Goal: Task Accomplishment & Management: Complete application form

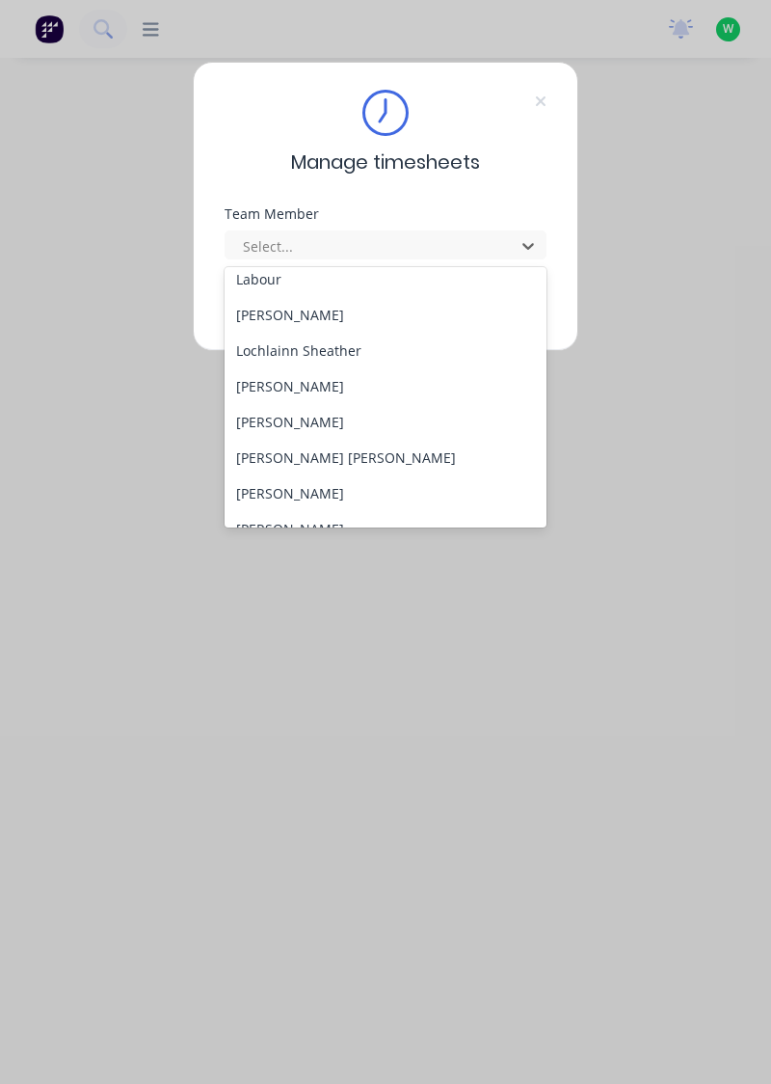
scroll to position [548, 0]
click at [332, 380] on div "[PERSON_NAME]" at bounding box center [386, 383] width 323 height 36
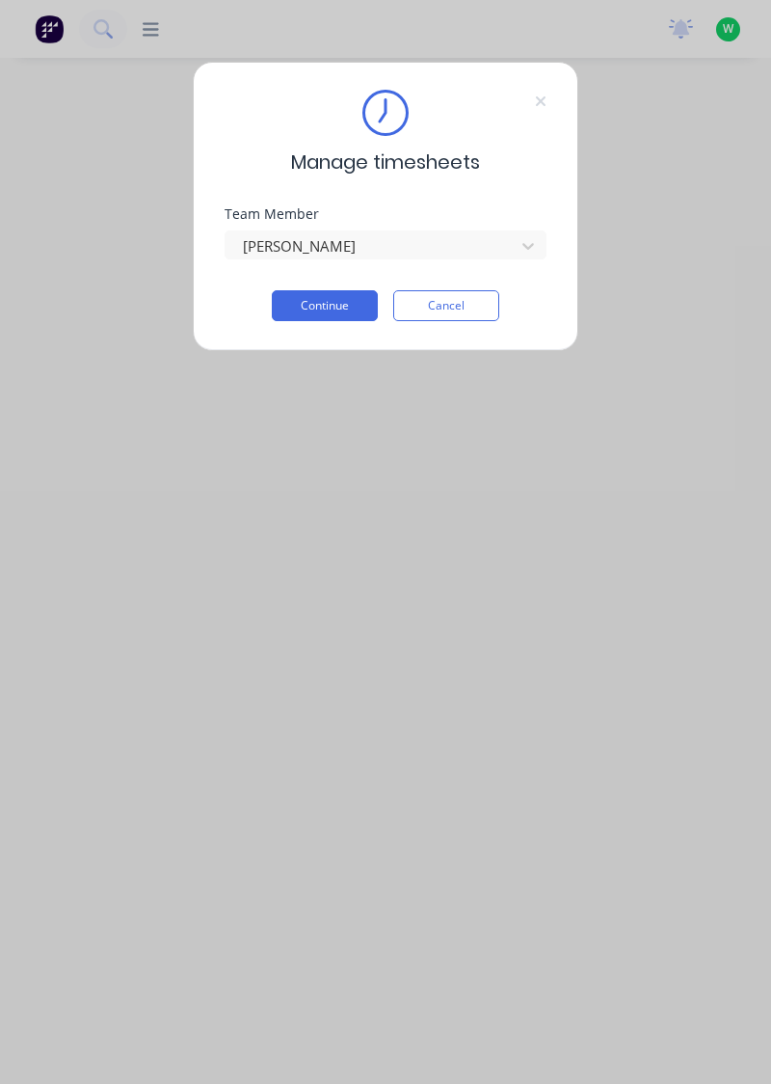
click at [344, 305] on button "Continue" at bounding box center [325, 305] width 106 height 31
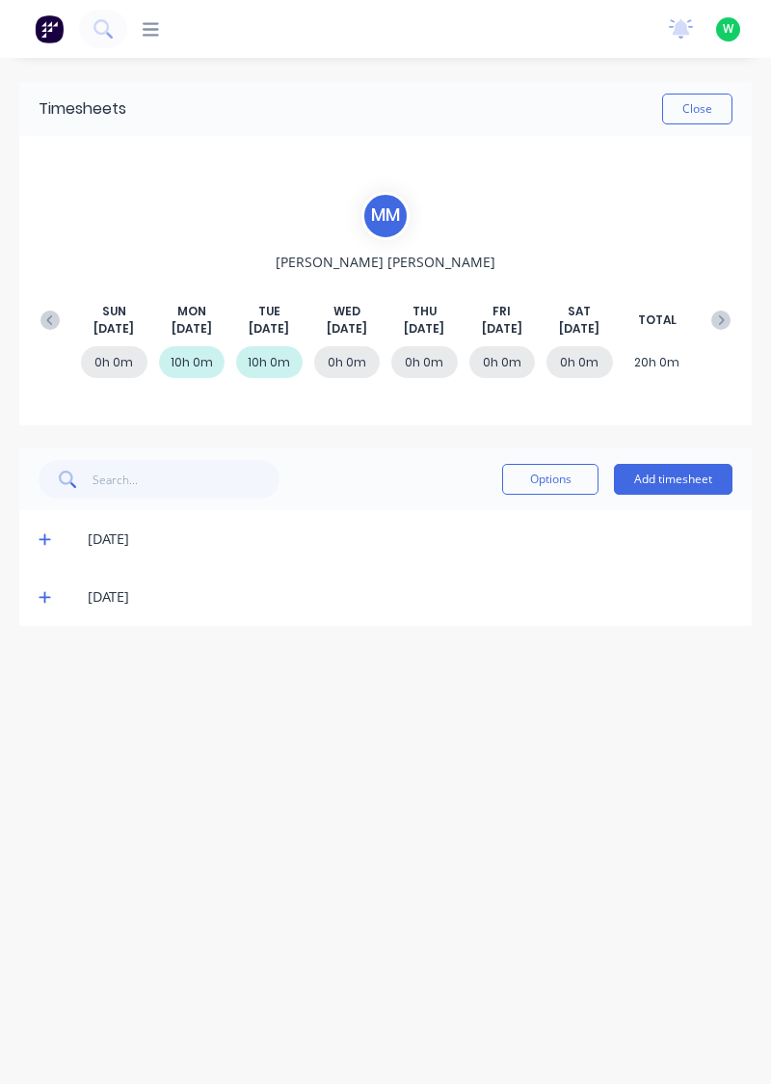
click at [683, 479] on button "Add timesheet" at bounding box center [673, 479] width 119 height 31
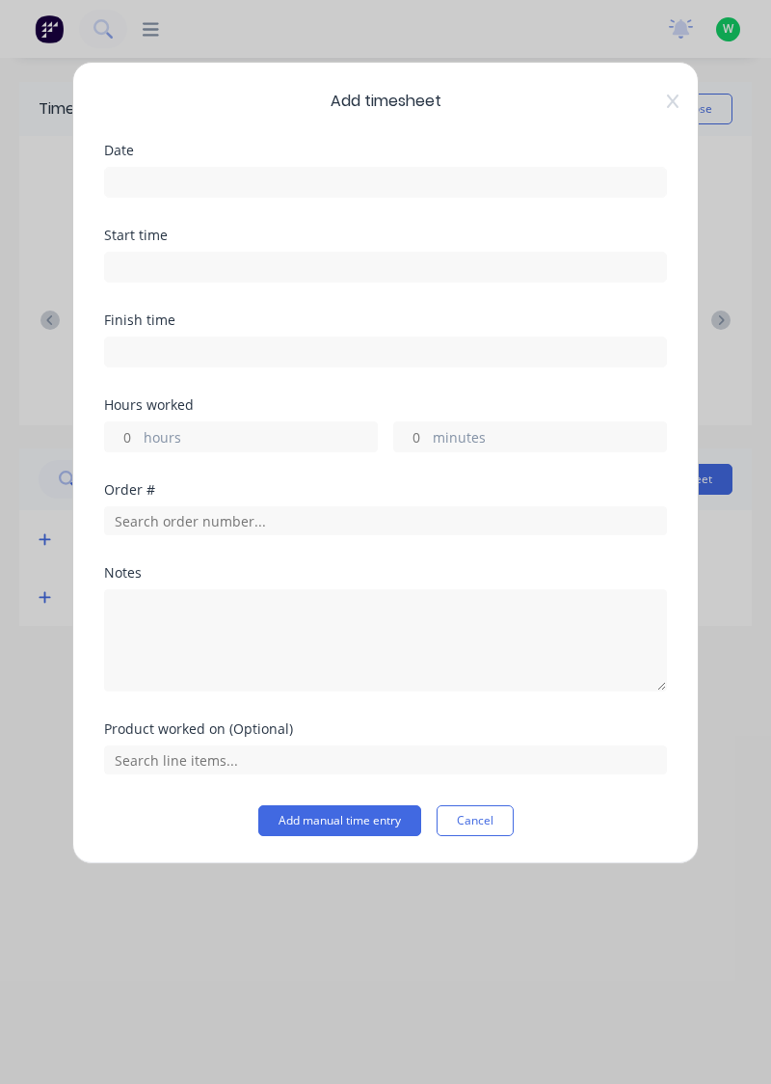
click at [135, 175] on input at bounding box center [385, 182] width 561 height 29
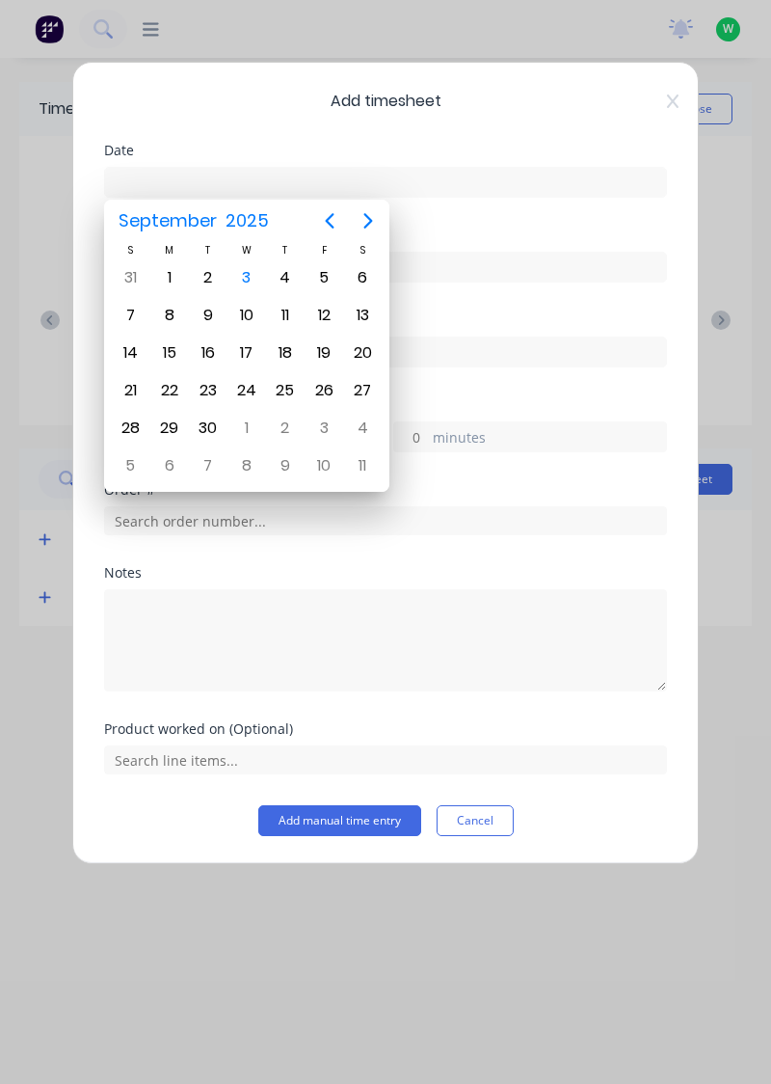
click at [249, 268] on div "3" at bounding box center [246, 277] width 29 height 29
type input "[DATE]"
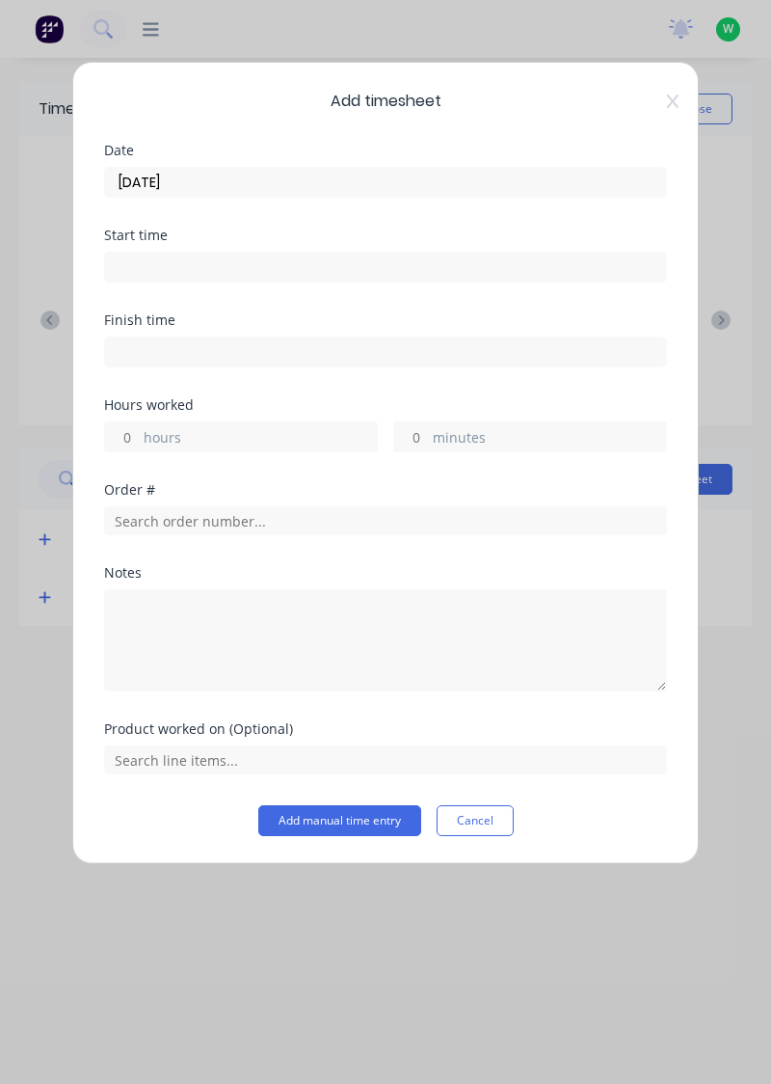
click at [148, 427] on label "hours" at bounding box center [260, 439] width 233 height 24
click at [139, 425] on input "hours" at bounding box center [122, 436] width 34 height 29
type input "2"
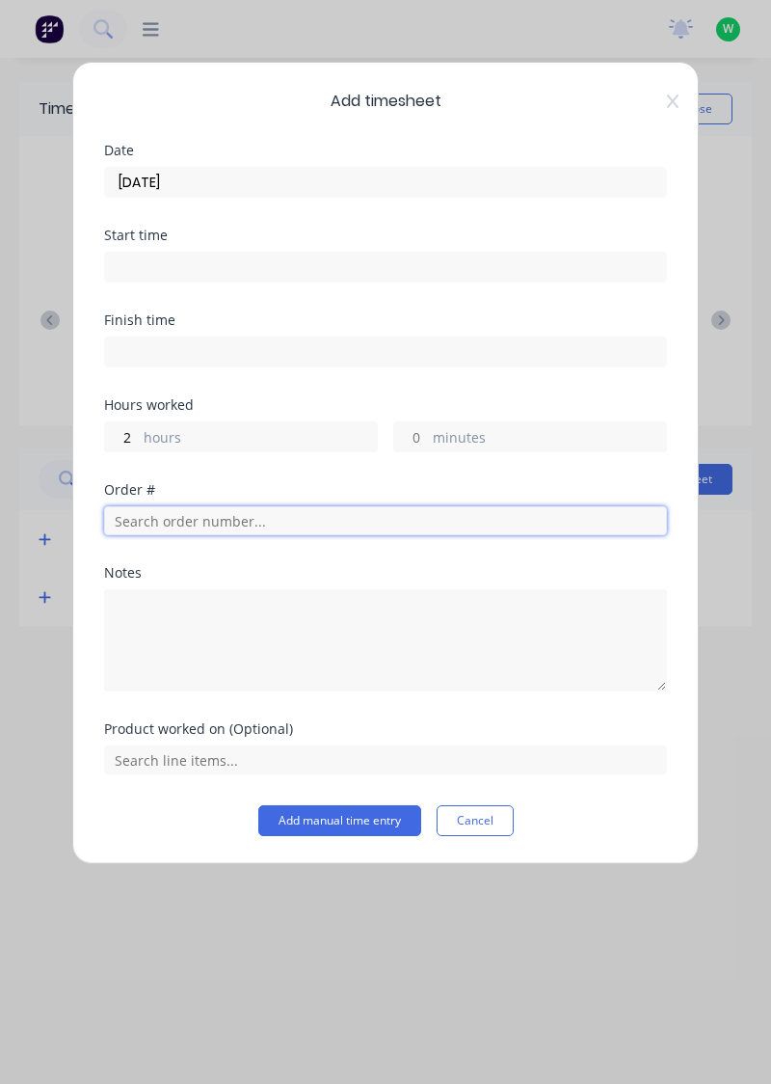
click at [139, 524] on input "text" at bounding box center [385, 520] width 563 height 29
type input "18778"
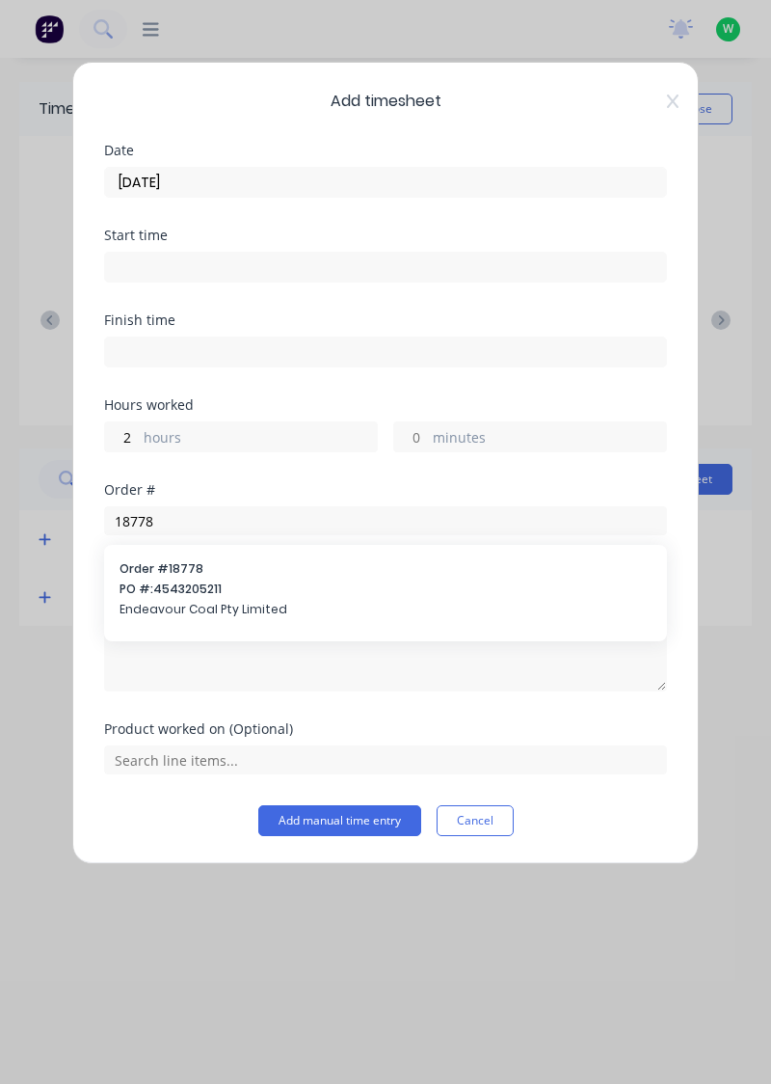
click at [186, 584] on span "PO #: 4543205211" at bounding box center [386, 588] width 532 height 17
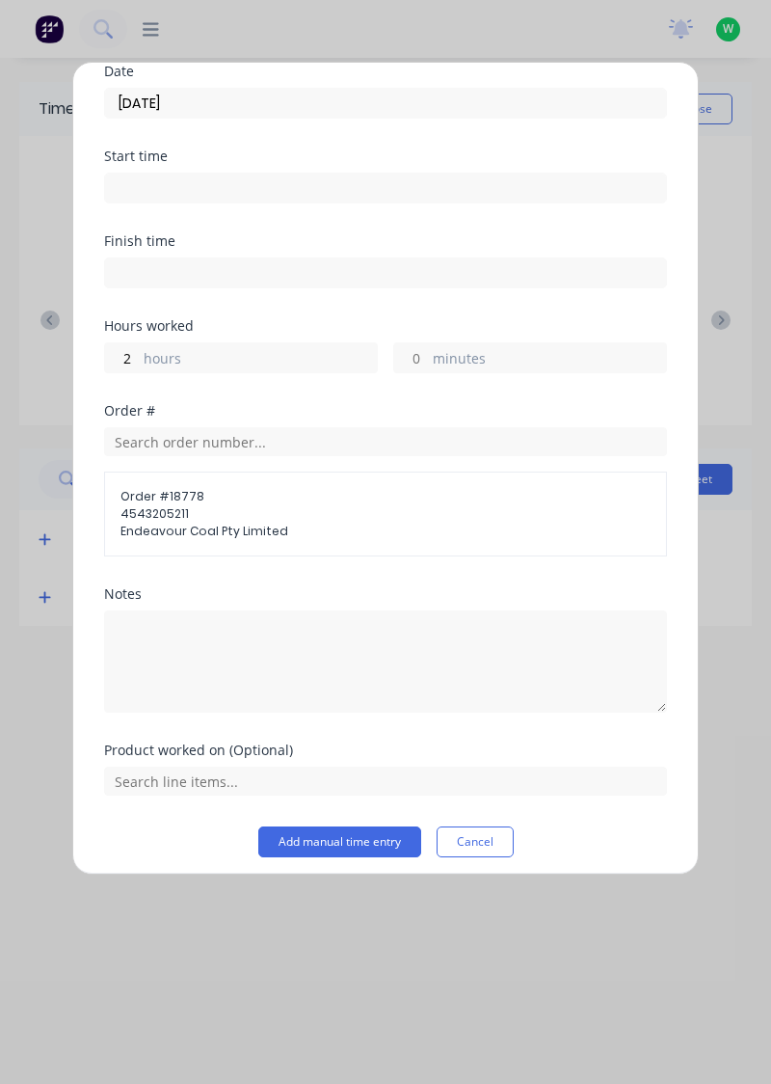
scroll to position [78, 0]
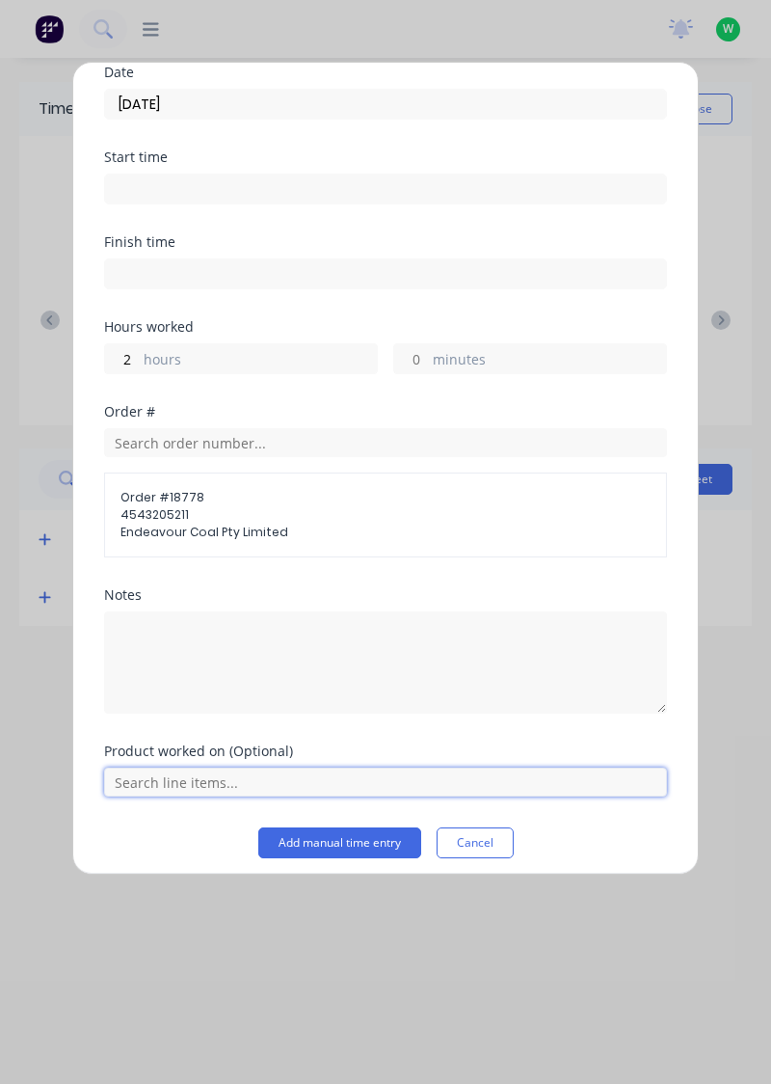
click at [212, 783] on input "text" at bounding box center [385, 782] width 563 height 29
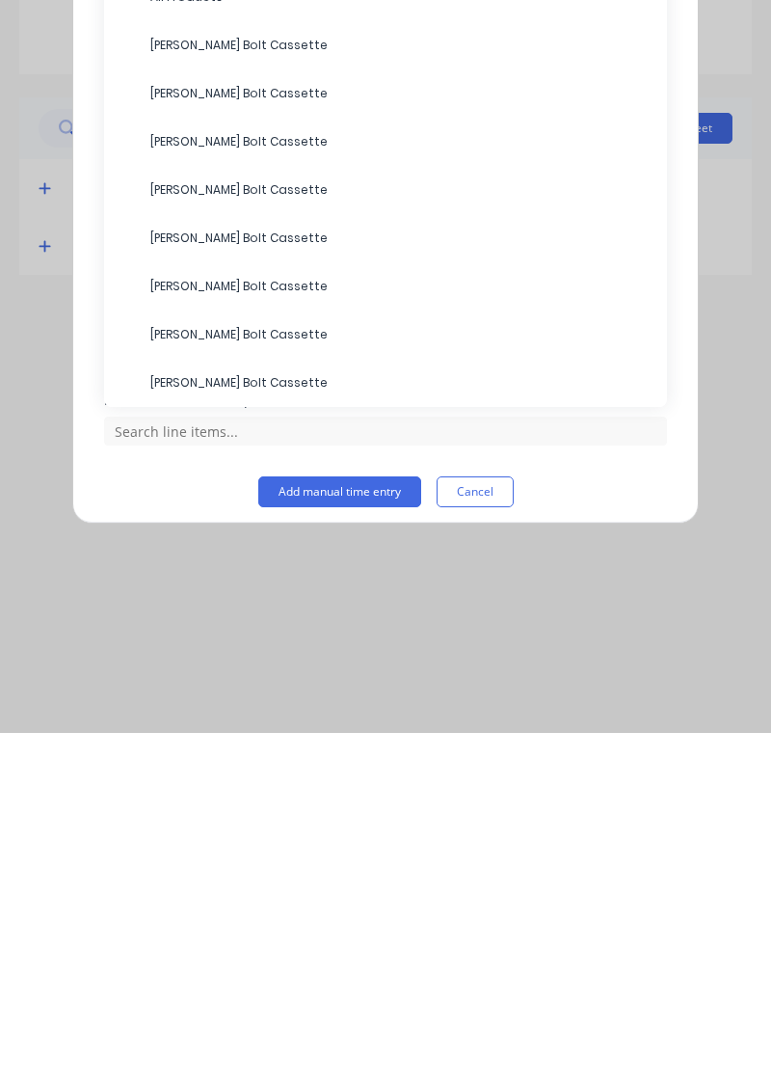
click at [250, 725] on span "[PERSON_NAME] Bolt Cassette" at bounding box center [400, 733] width 501 height 17
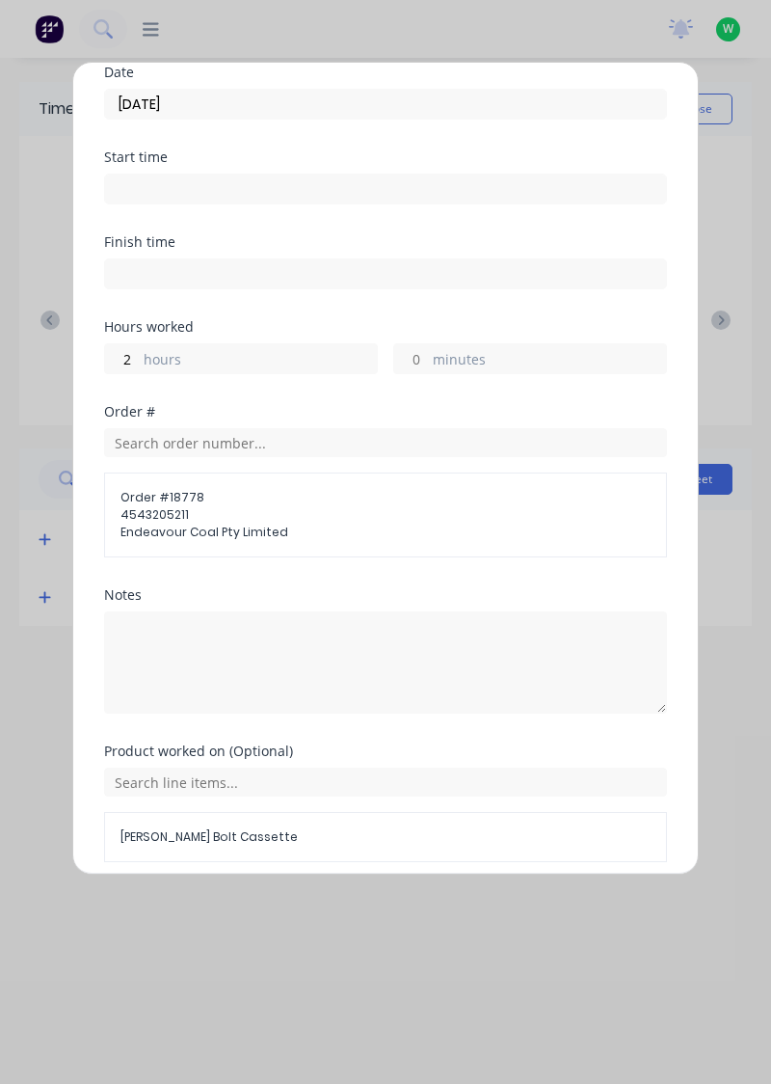
scroll to position [149, 0]
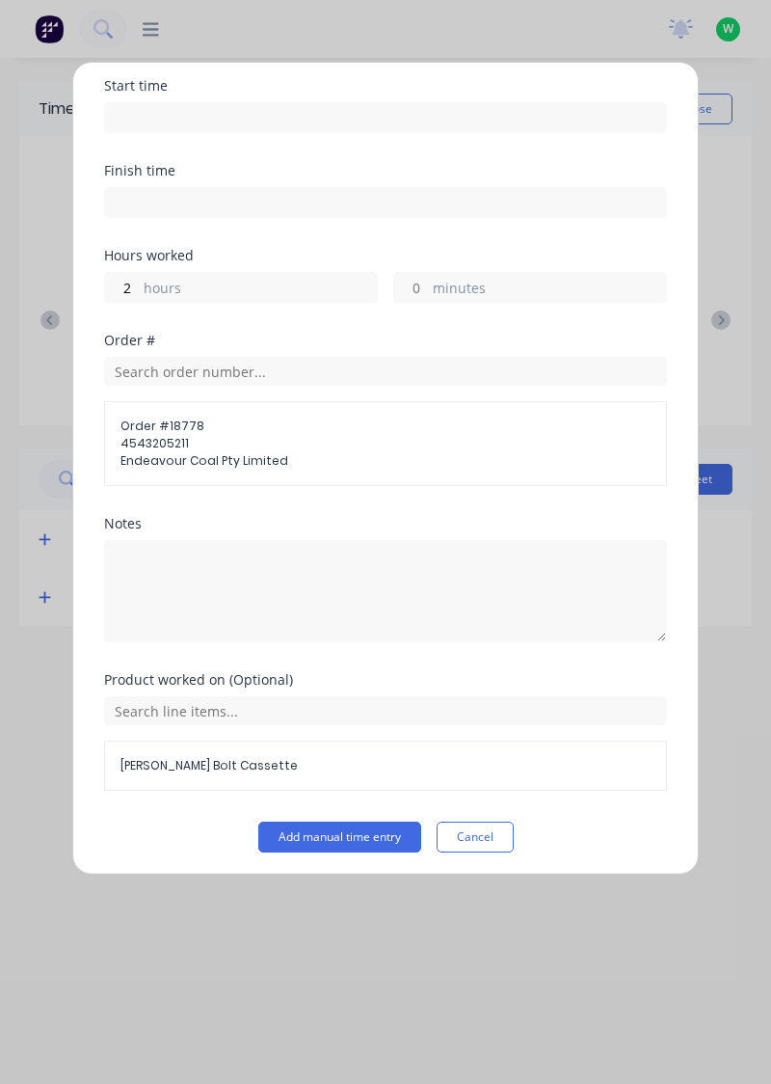
click at [390, 837] on button "Add manual time entry" at bounding box center [339, 837] width 163 height 31
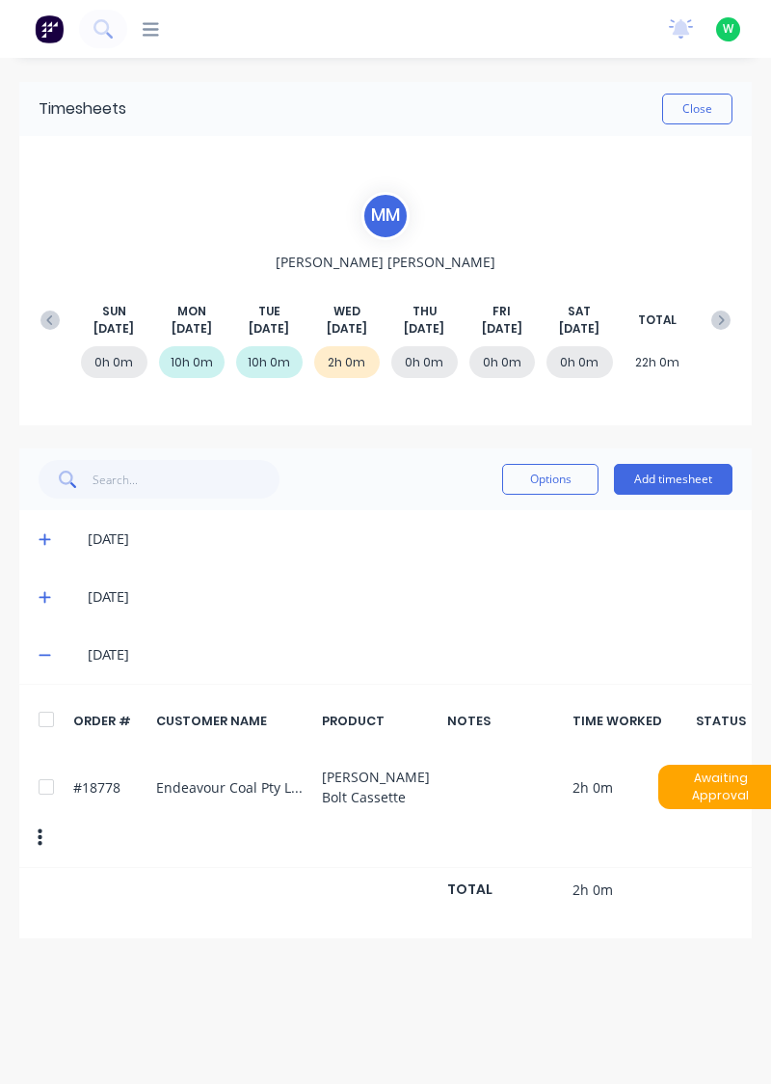
click at [703, 483] on button "Add timesheet" at bounding box center [673, 479] width 119 height 31
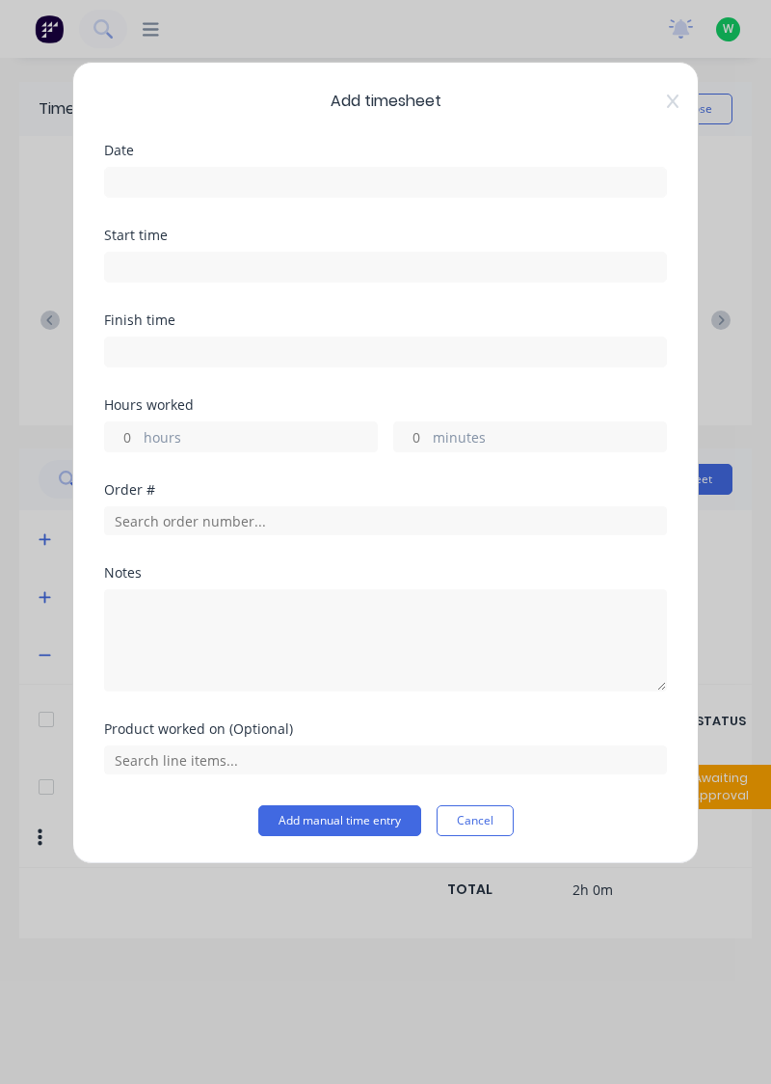
click at [144, 175] on input at bounding box center [385, 182] width 561 height 29
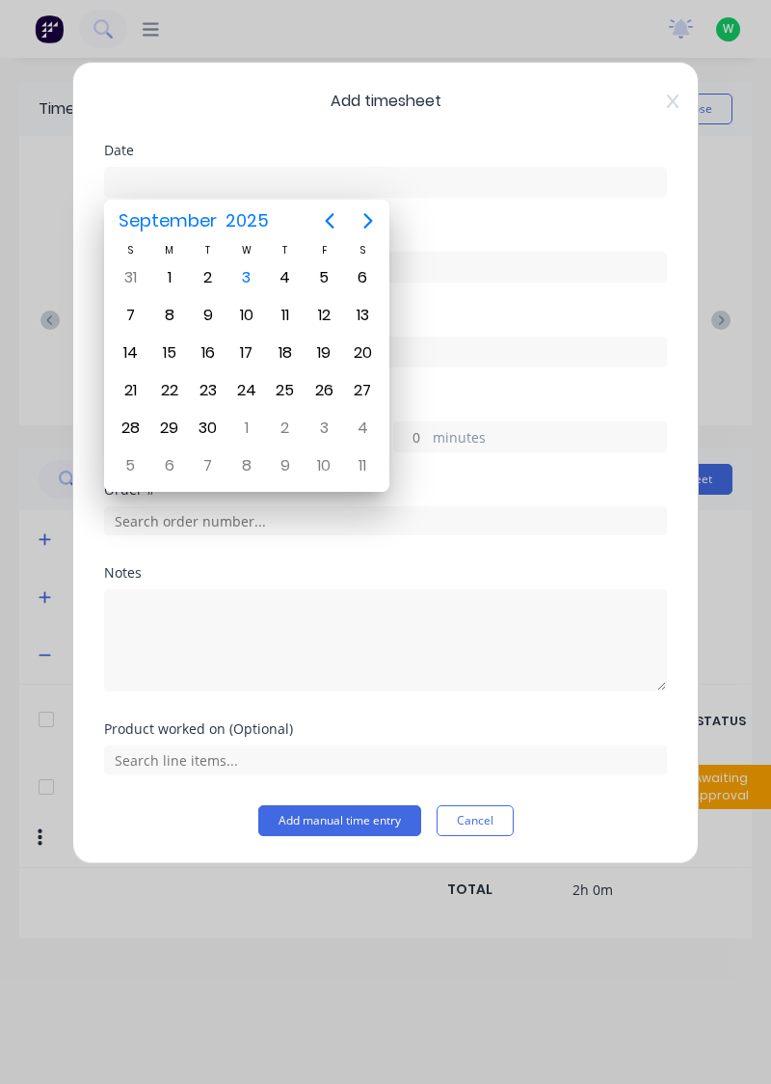
click at [248, 277] on div "3" at bounding box center [246, 277] width 29 height 29
type input "[DATE]"
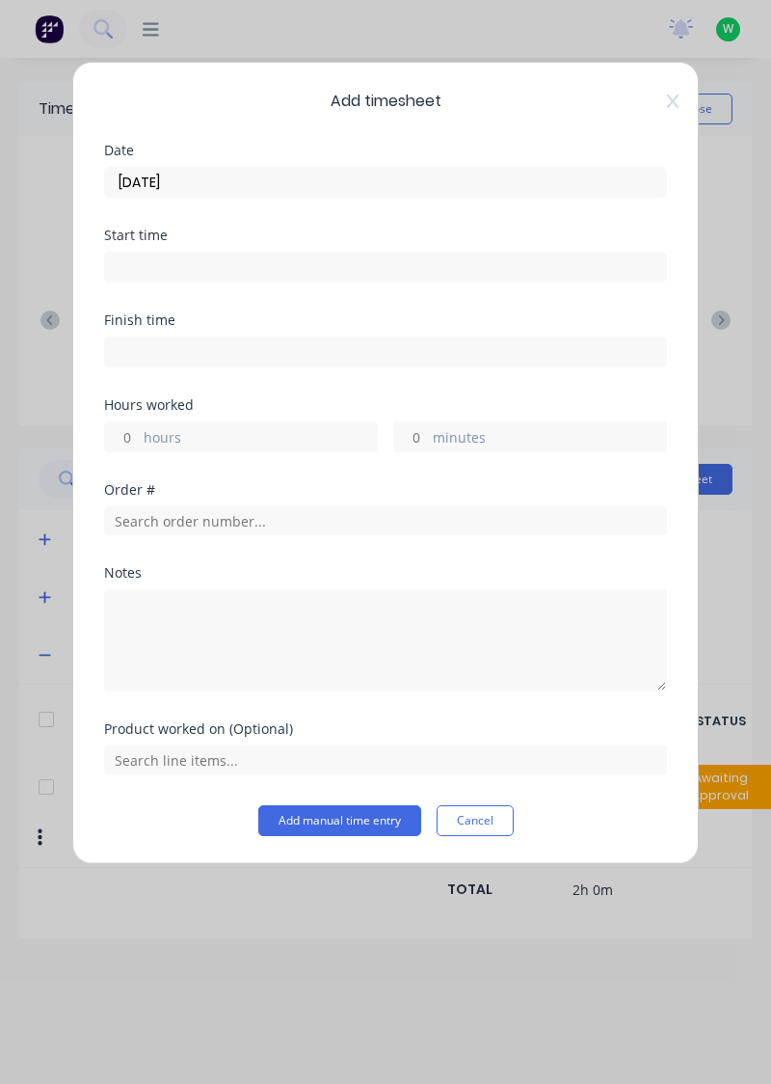
click at [151, 437] on label "hours" at bounding box center [260, 439] width 233 height 24
click at [139, 437] on input "hours" at bounding box center [122, 436] width 34 height 29
type input "8"
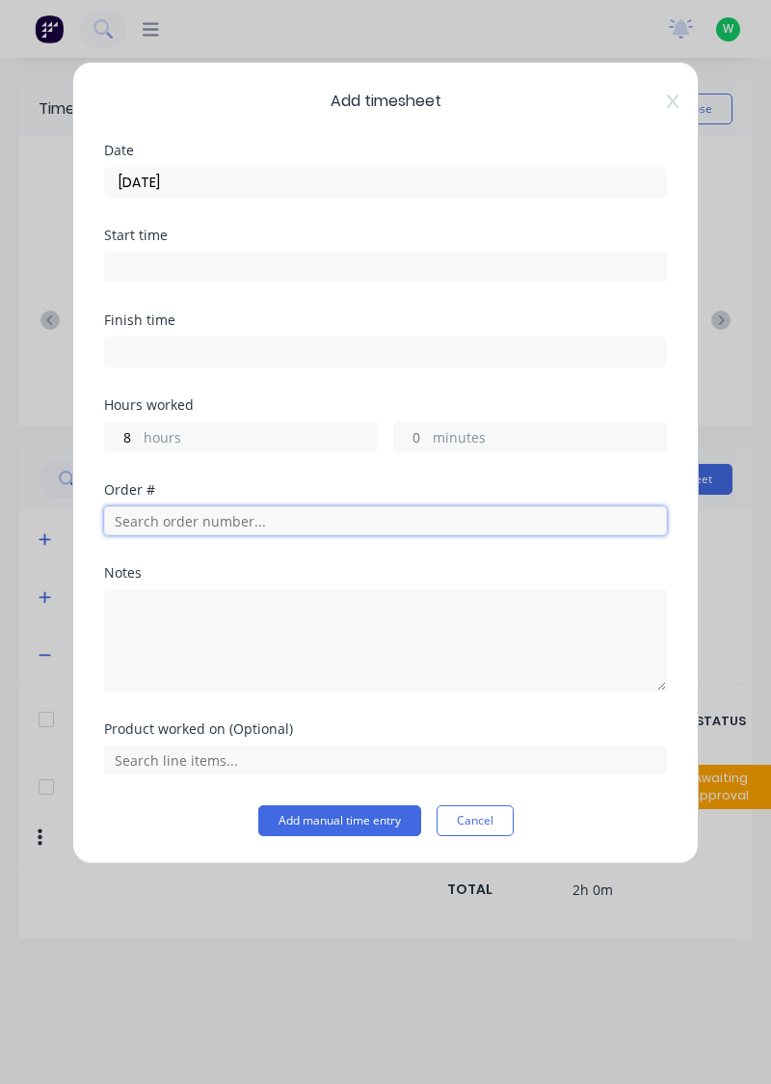
click at [132, 511] on input "text" at bounding box center [385, 520] width 563 height 29
type input "19102"
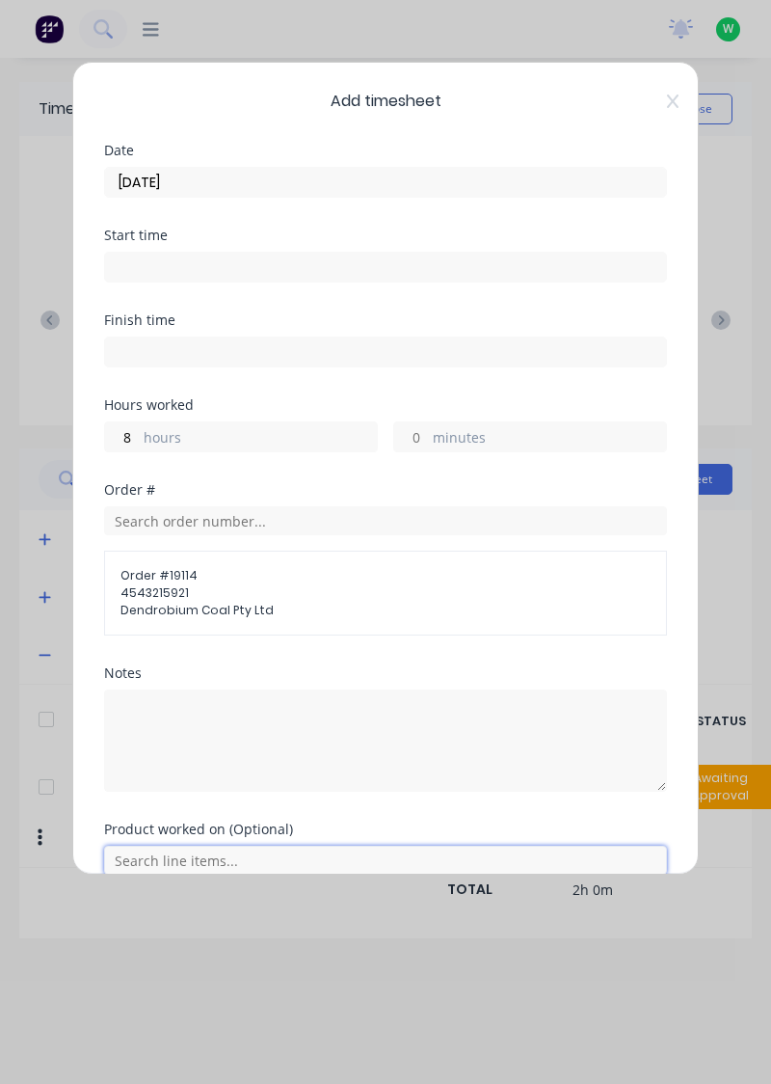
click at [266, 852] on input "text" at bounding box center [385, 860] width 563 height 29
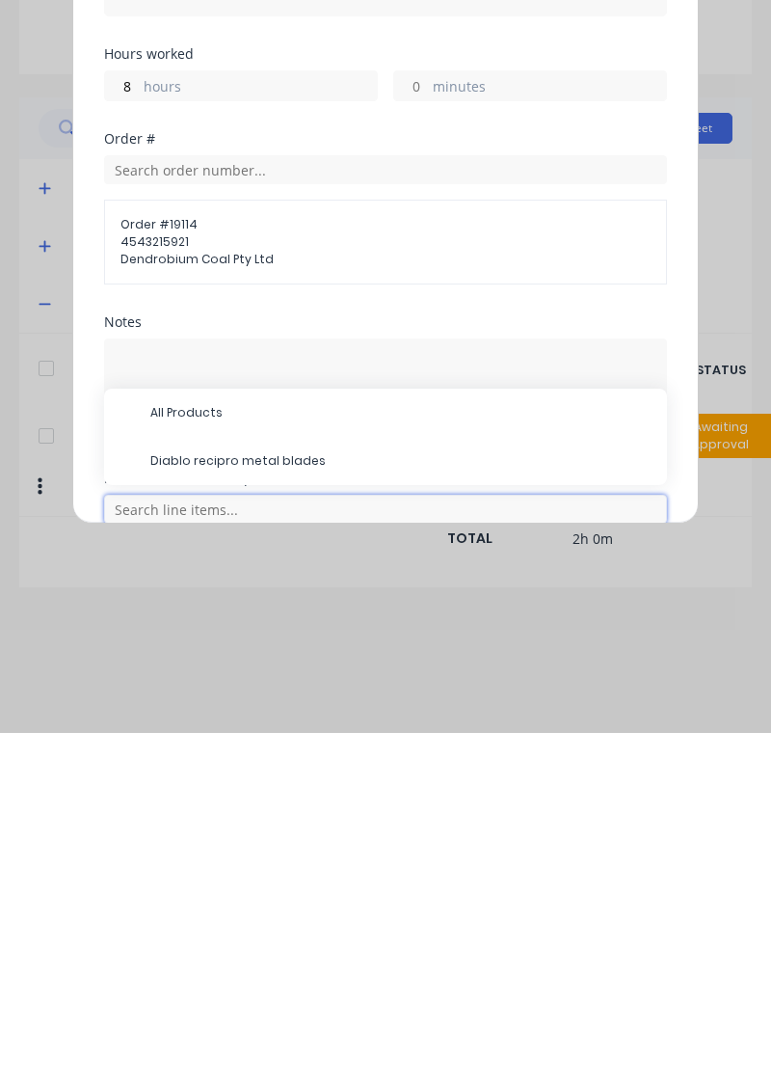
scroll to position [81, 0]
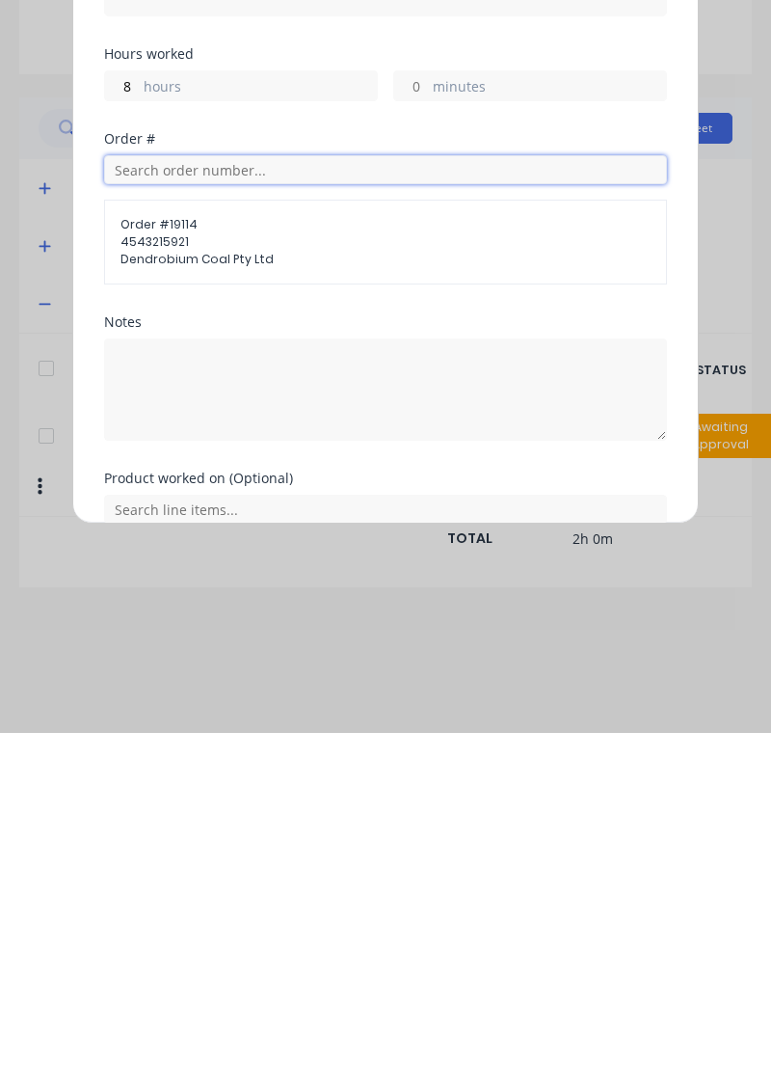
click at [189, 517] on input "text" at bounding box center [385, 520] width 563 height 29
type input "19102"
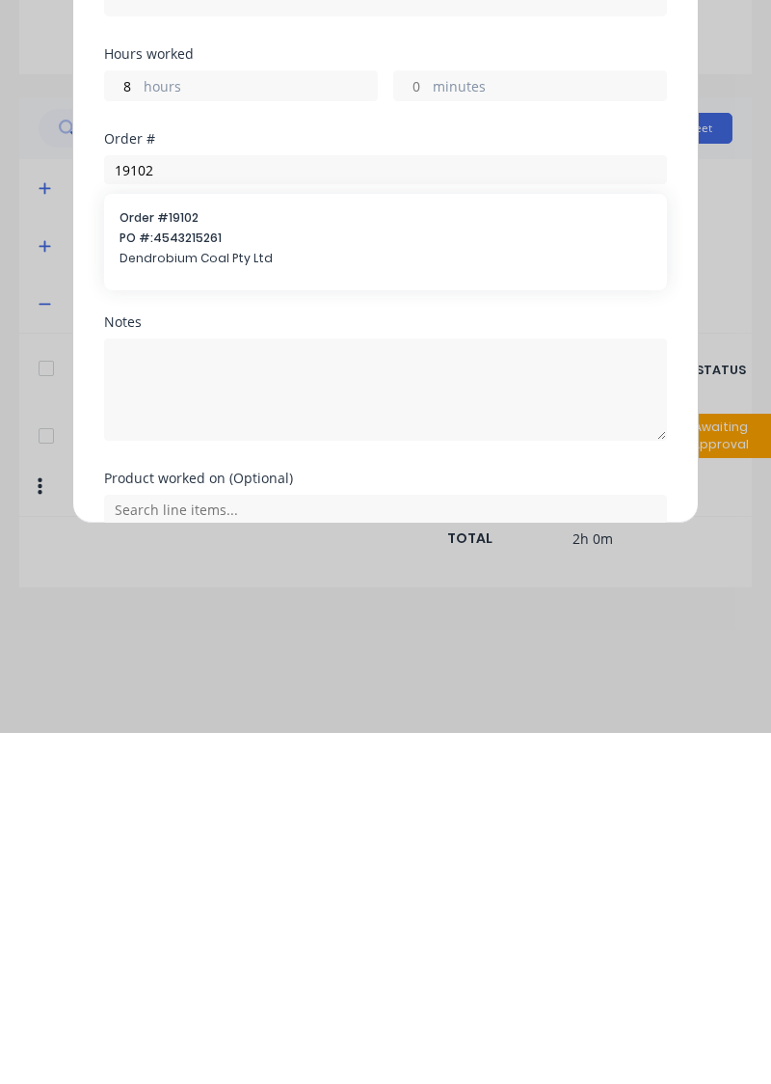
click at [199, 581] on span "PO #: 4543215261" at bounding box center [386, 588] width 532 height 17
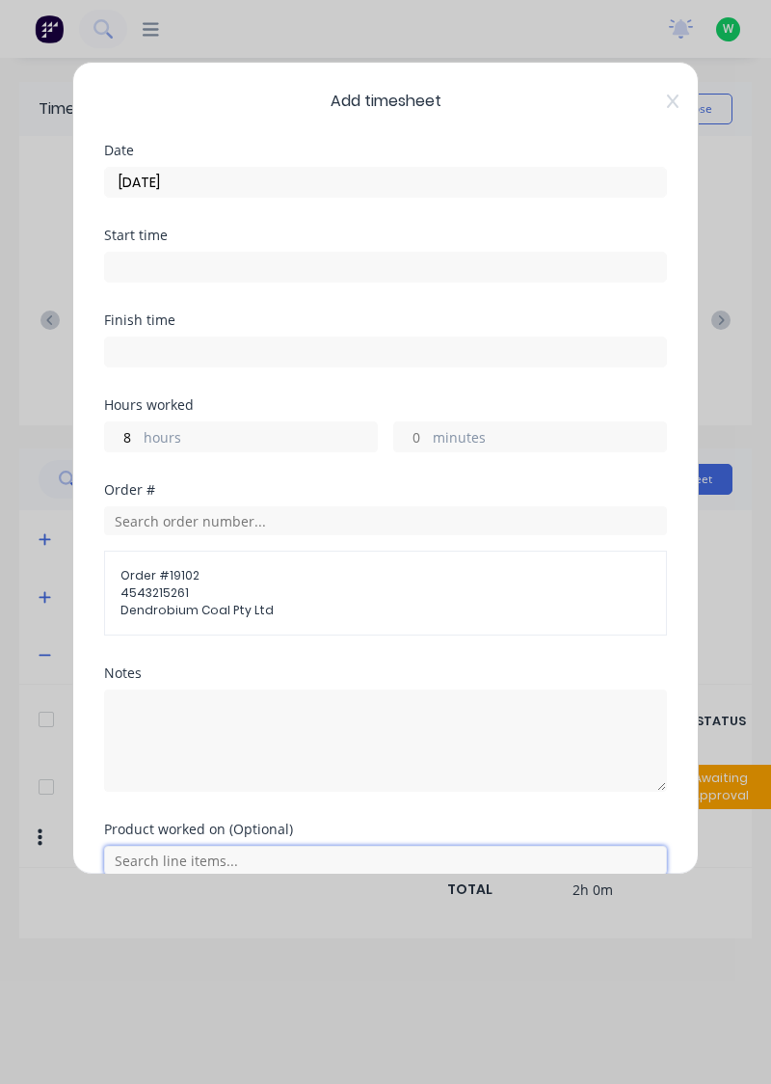
click at [290, 865] on input "text" at bounding box center [385, 860] width 563 height 29
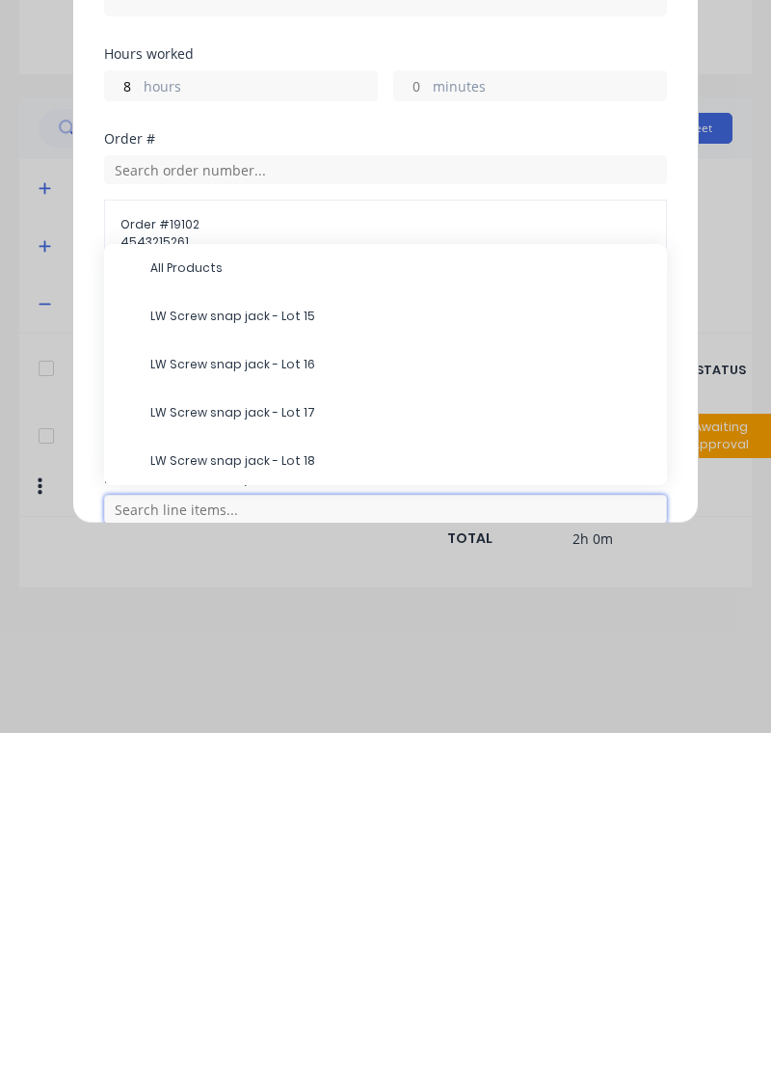
scroll to position [0, 0]
click at [311, 663] on span "LW Screw snap jack - Lot 15" at bounding box center [400, 667] width 501 height 17
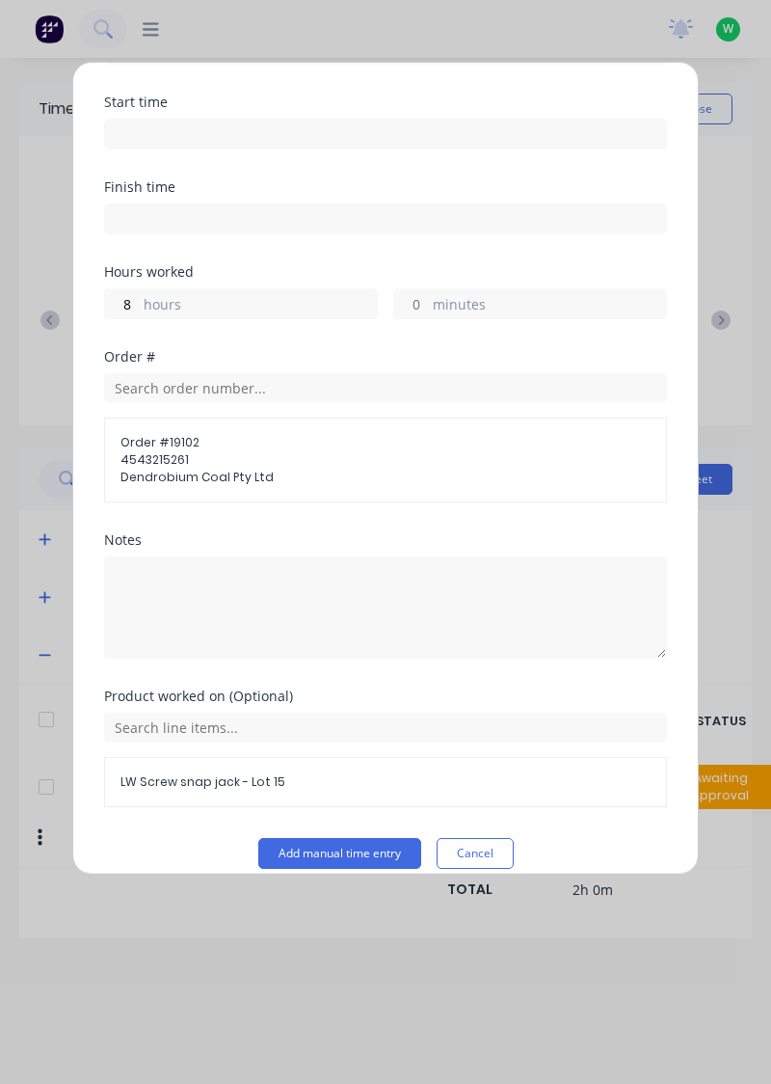
scroll to position [135, 0]
click at [382, 852] on button "Add manual time entry" at bounding box center [339, 851] width 163 height 31
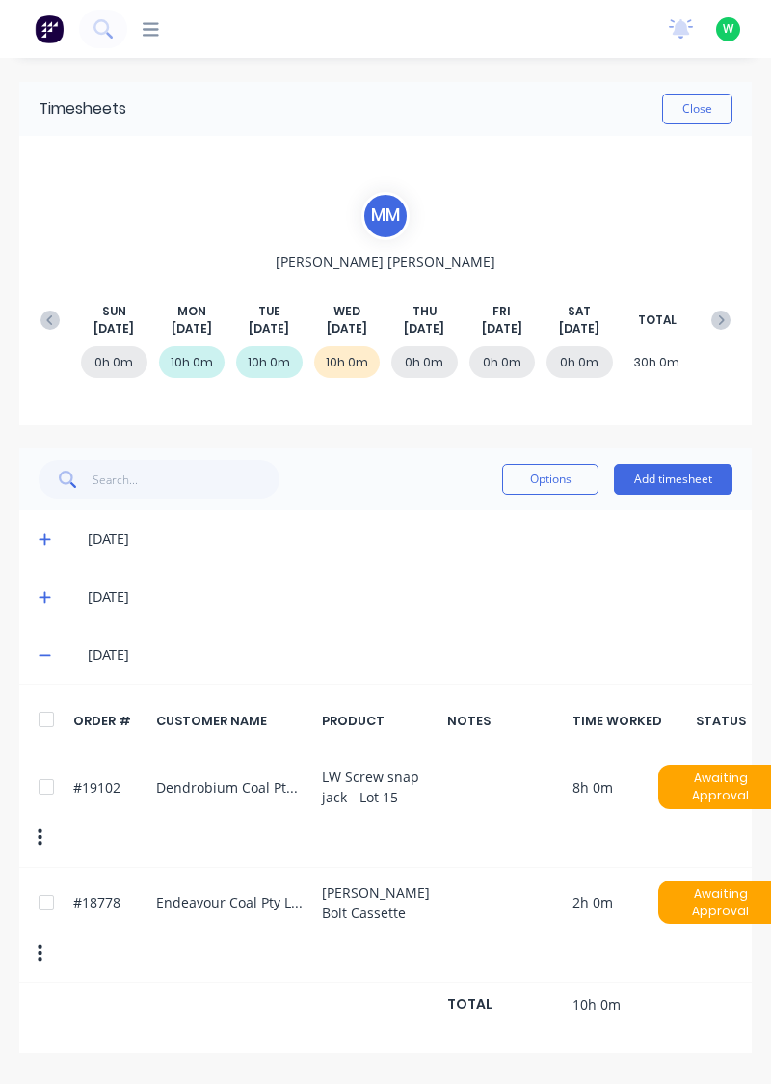
scroll to position [0, 0]
click at [710, 484] on button "Add timesheet" at bounding box center [673, 479] width 119 height 31
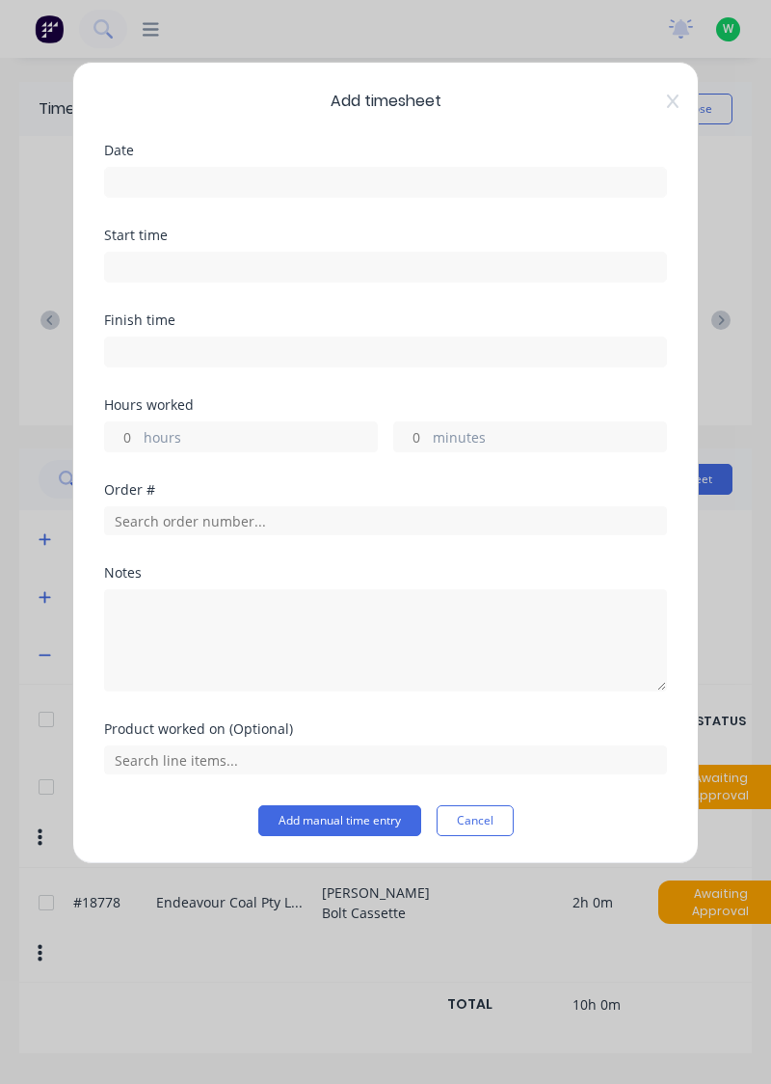
click at [163, 175] on input at bounding box center [385, 182] width 561 height 29
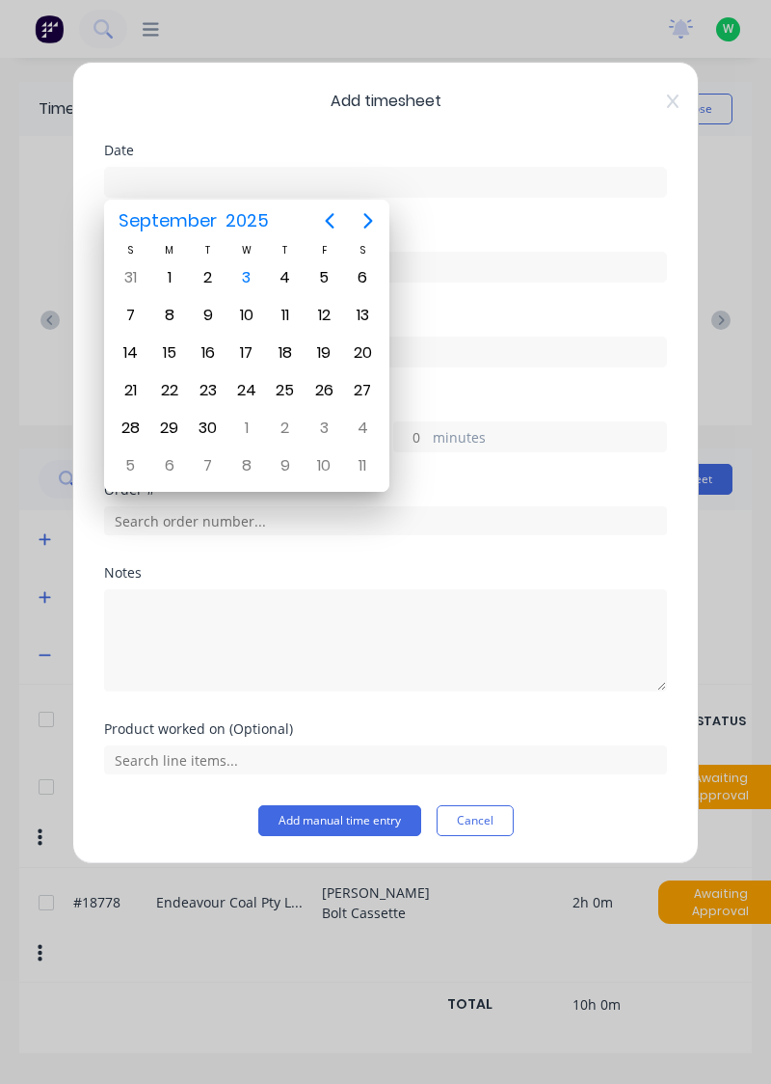
click at [287, 269] on div "4" at bounding box center [285, 277] width 29 height 29
type input "[DATE]"
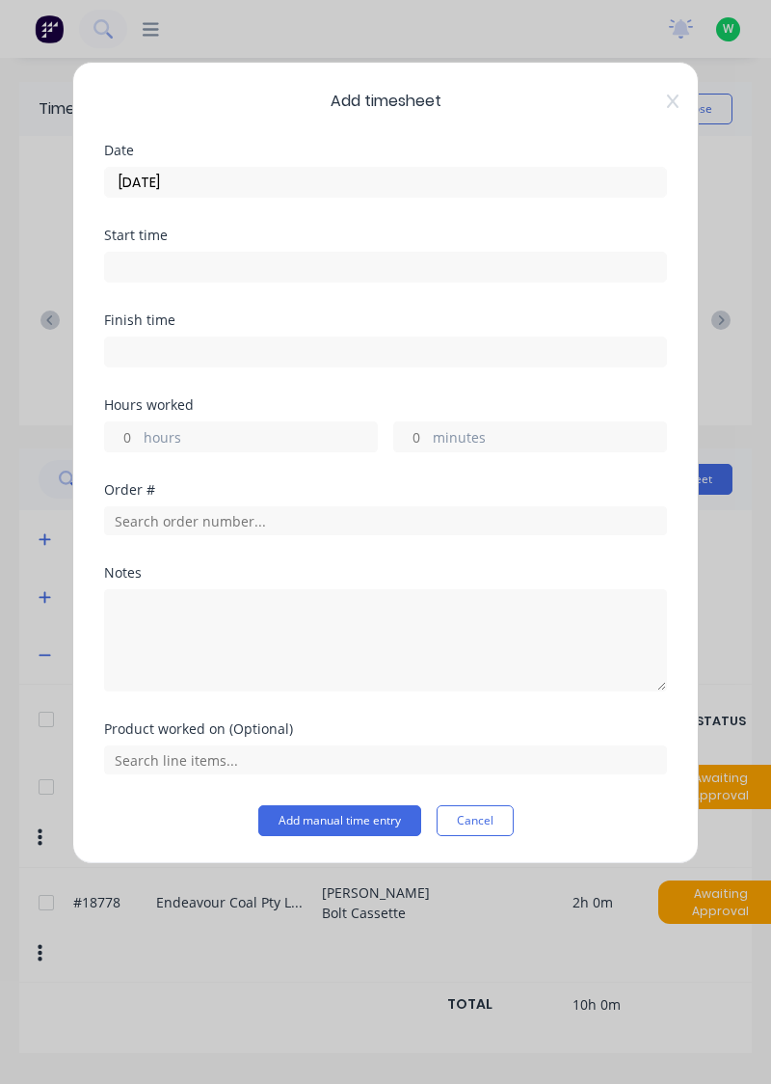
click at [156, 439] on label "hours" at bounding box center [260, 439] width 233 height 24
click at [139, 439] on input "hours" at bounding box center [122, 436] width 34 height 29
type input "8"
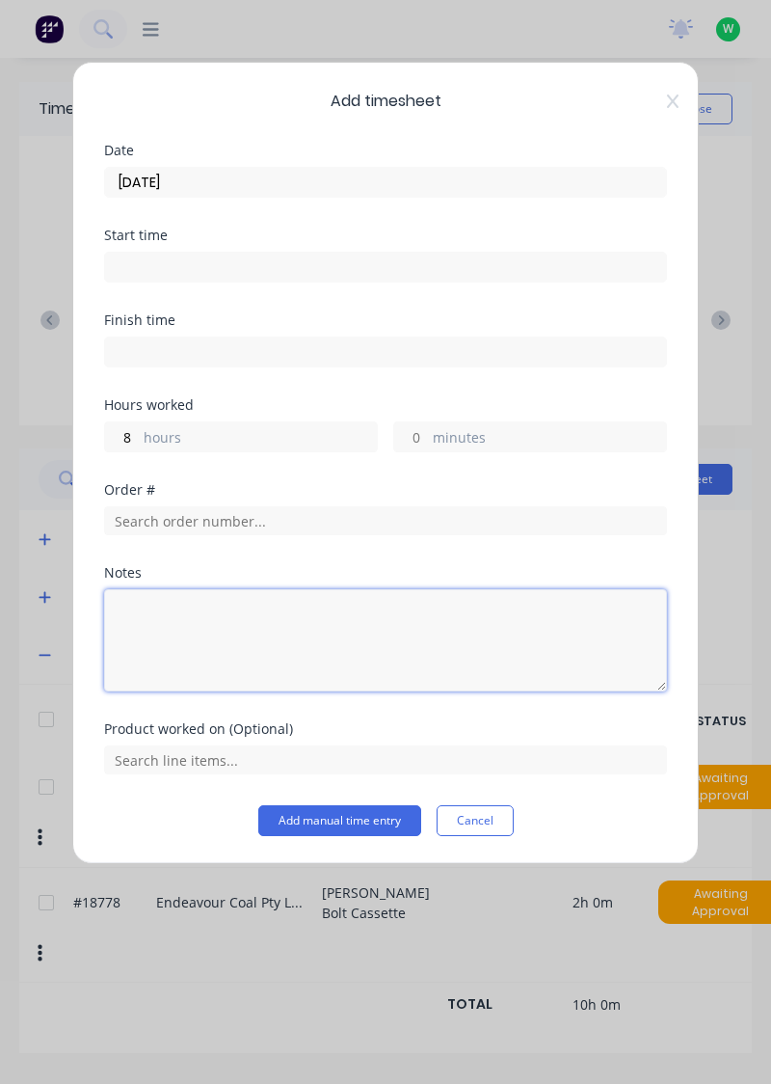
click at [136, 609] on textarea at bounding box center [385, 640] width 563 height 102
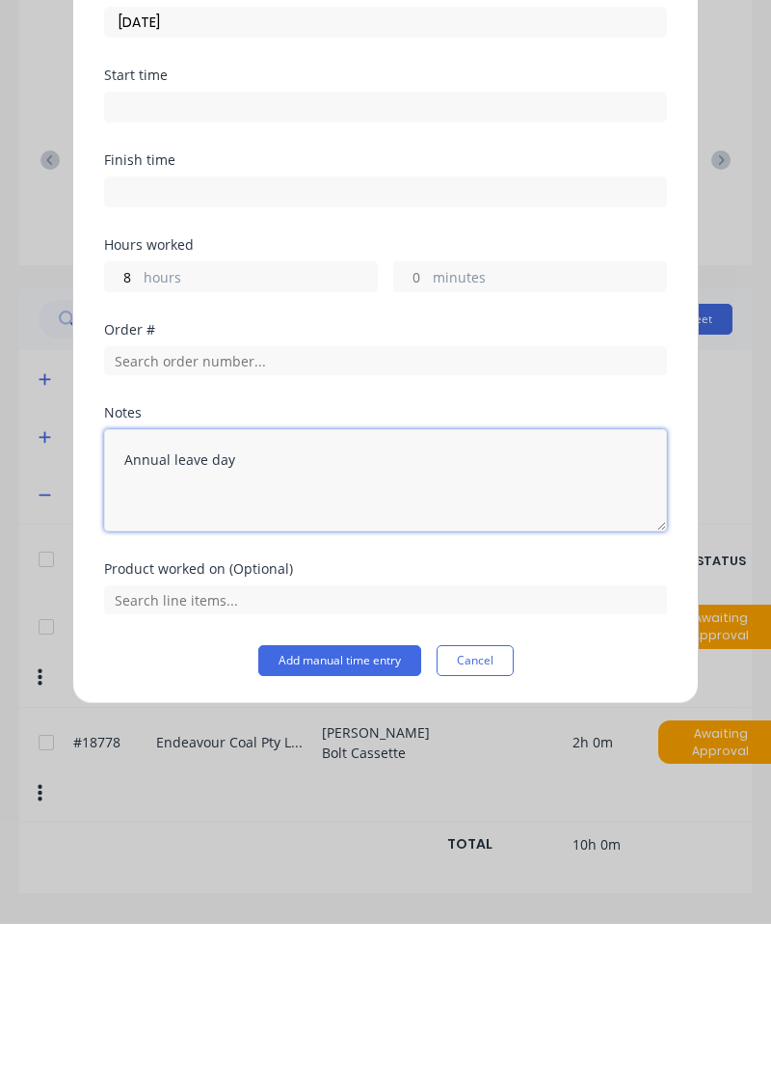
type textarea "Annual leave day"
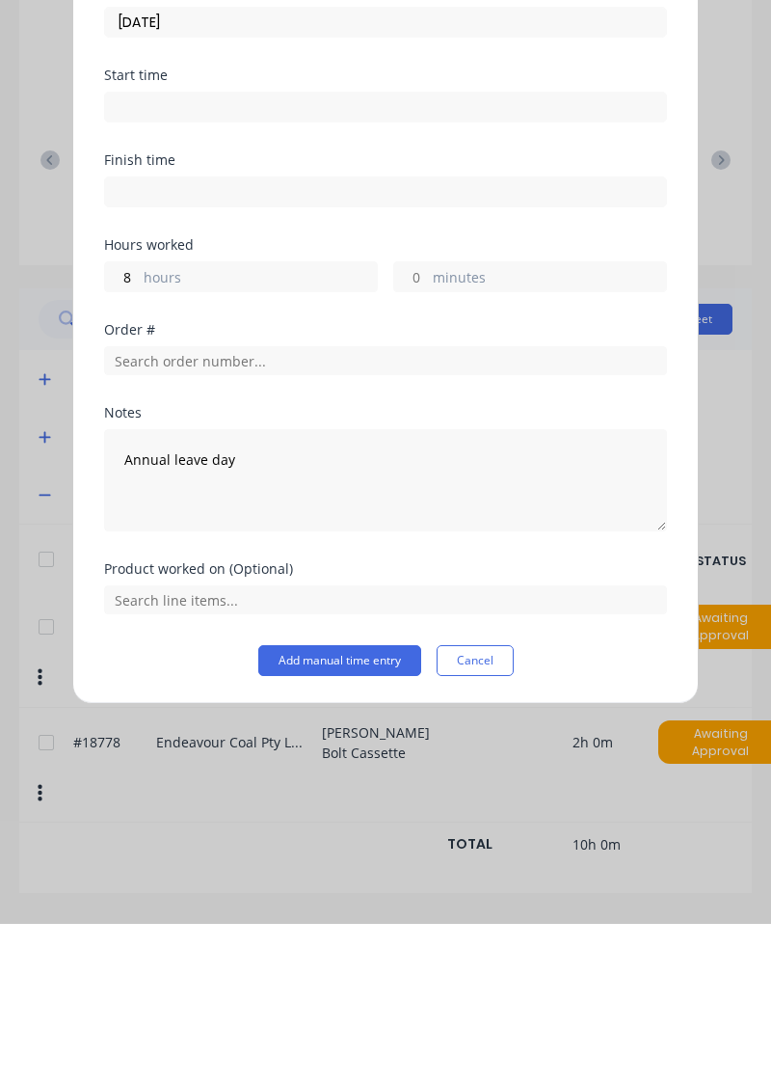
click at [370, 814] on button "Add manual time entry" at bounding box center [339, 820] width 163 height 31
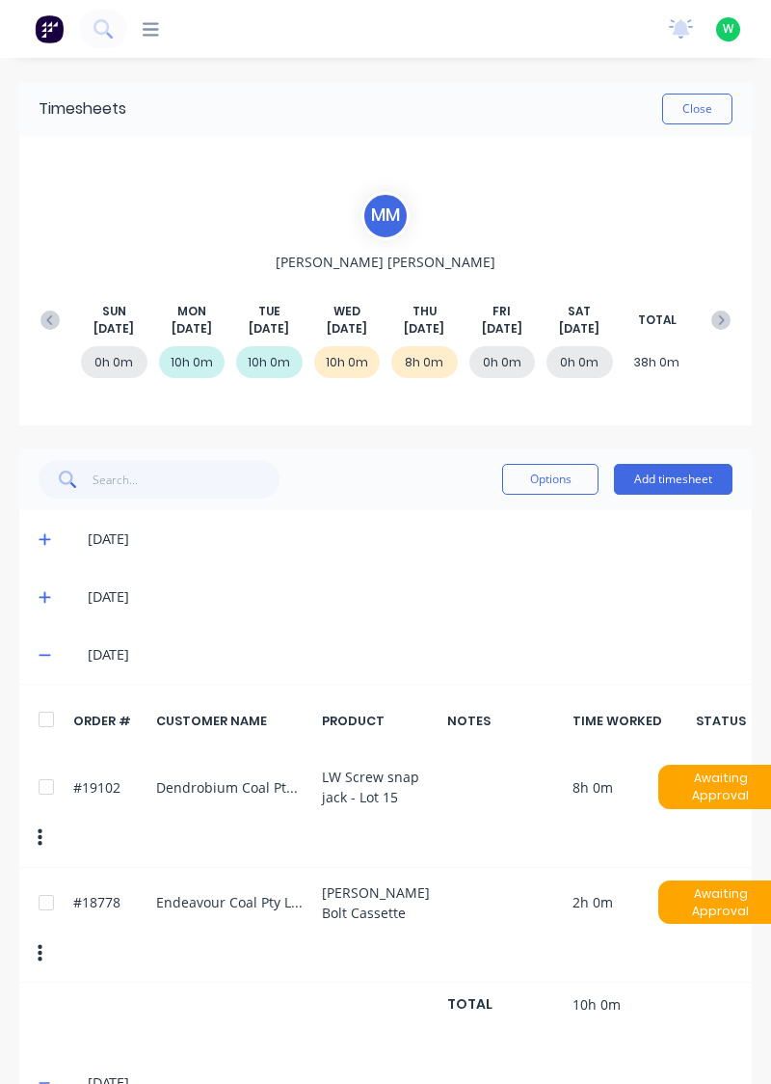
click at [706, 482] on button "Add timesheet" at bounding box center [673, 479] width 119 height 31
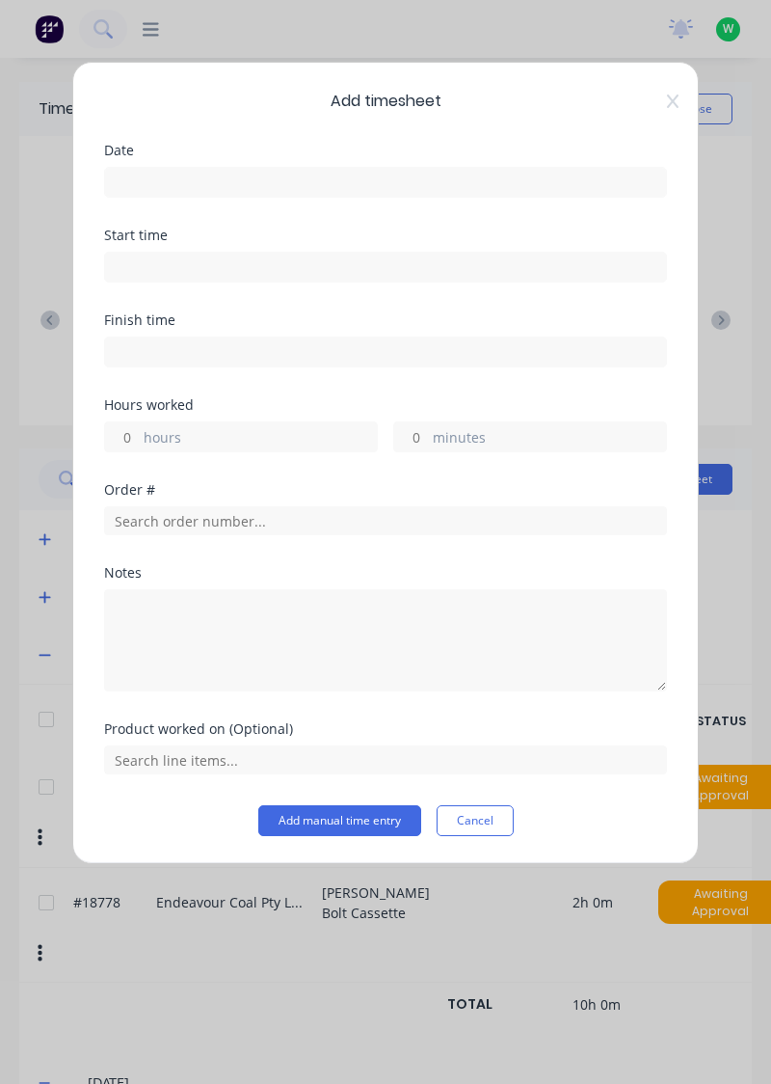
click at [144, 174] on input at bounding box center [385, 182] width 561 height 29
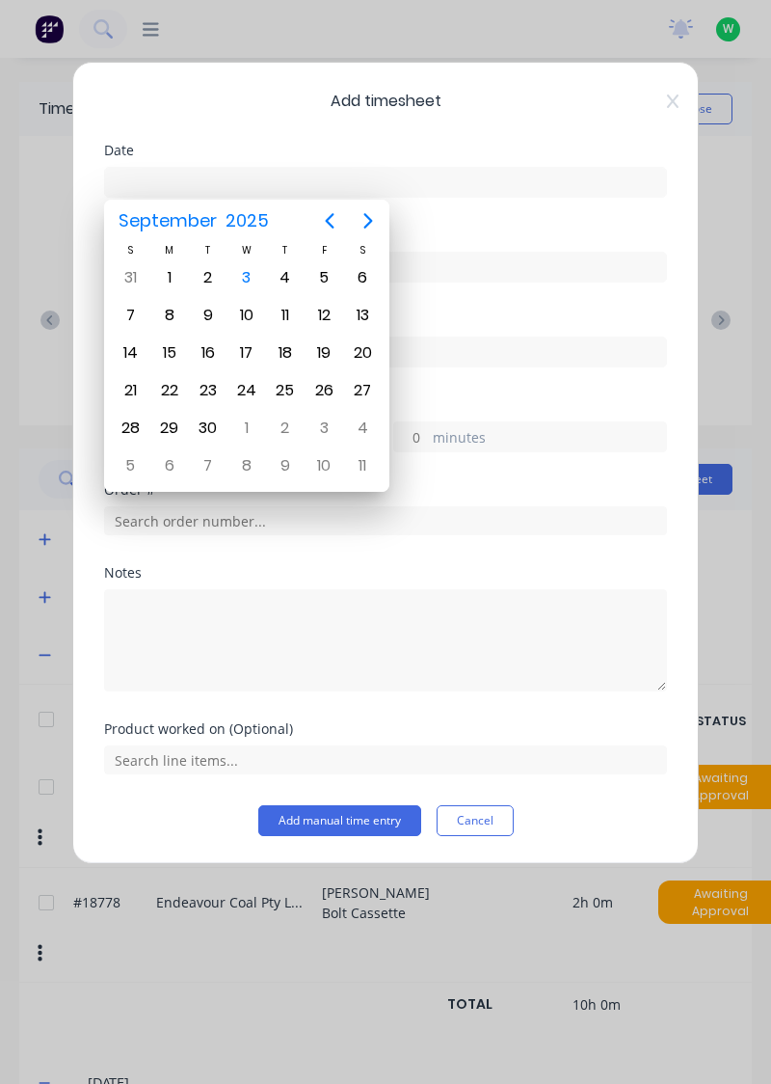
click at [329, 276] on div "5" at bounding box center [324, 277] width 29 height 29
type input "[DATE]"
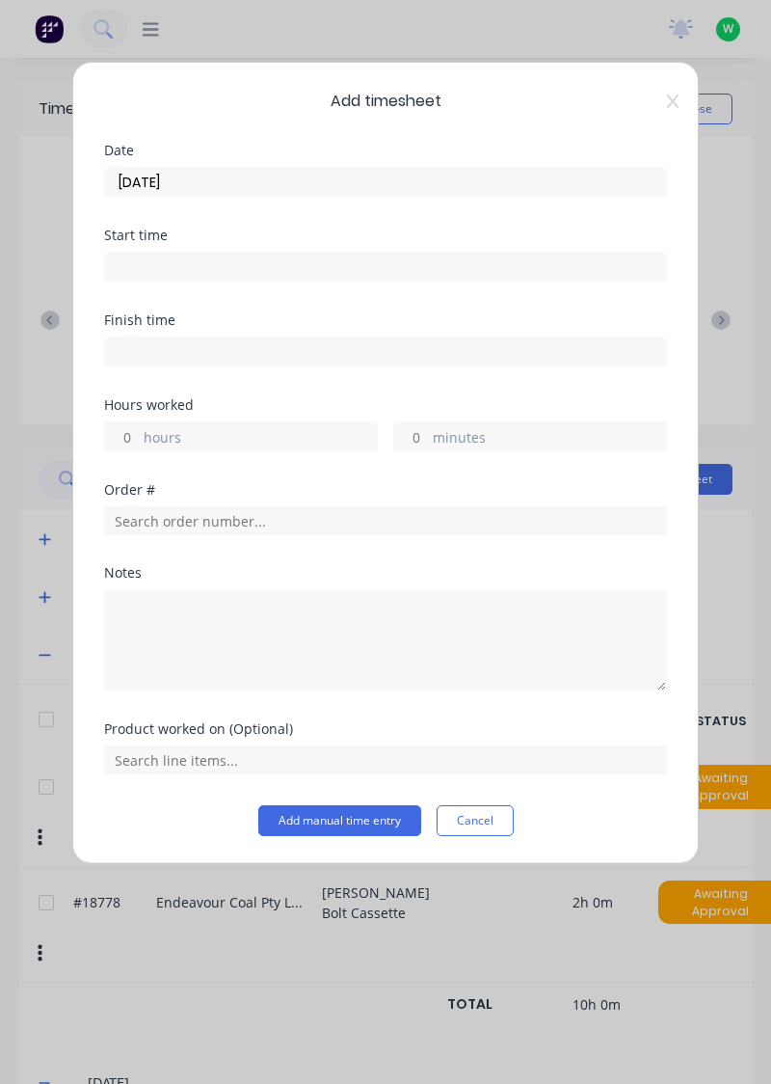
click at [172, 427] on label "hours" at bounding box center [260, 439] width 233 height 24
click at [139, 425] on input "hours" at bounding box center [122, 436] width 34 height 29
type input "8"
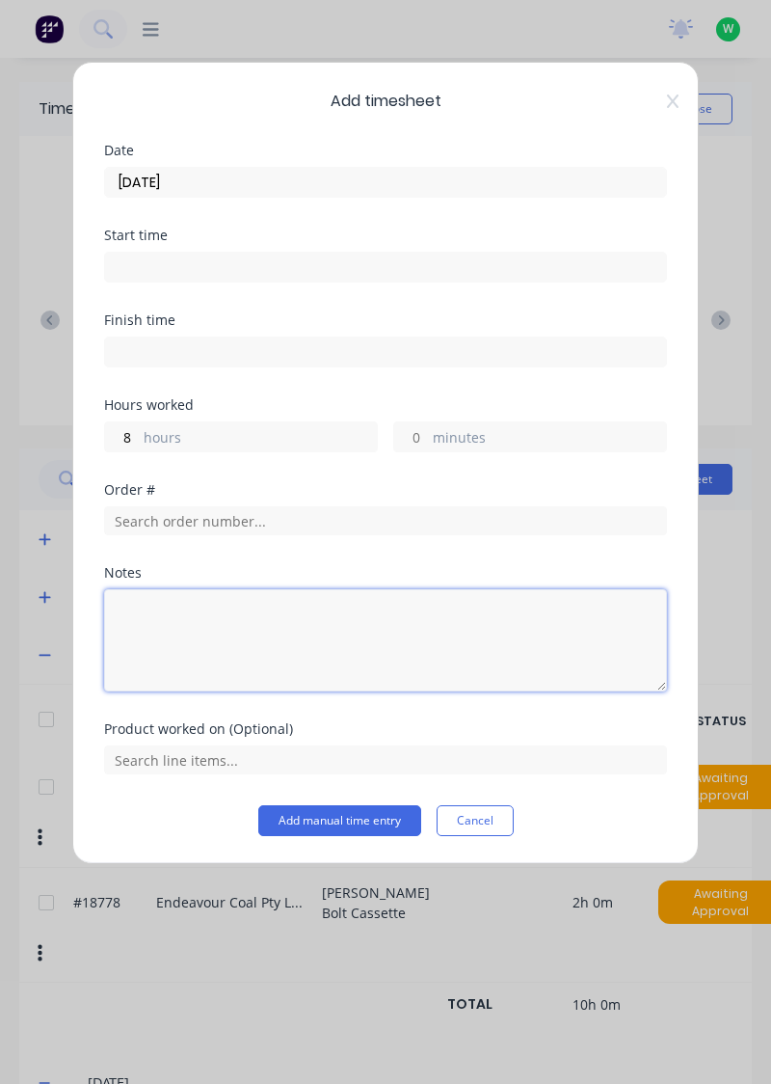
click at [136, 596] on textarea at bounding box center [385, 640] width 563 height 102
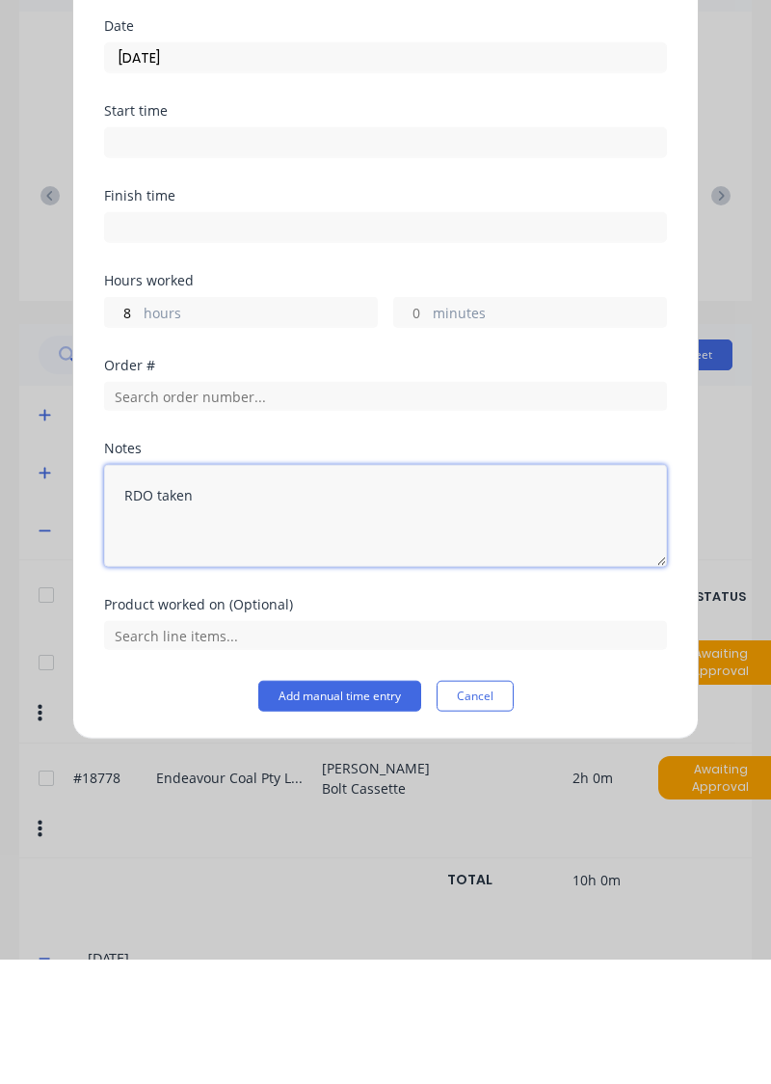
type textarea "RDO taken"
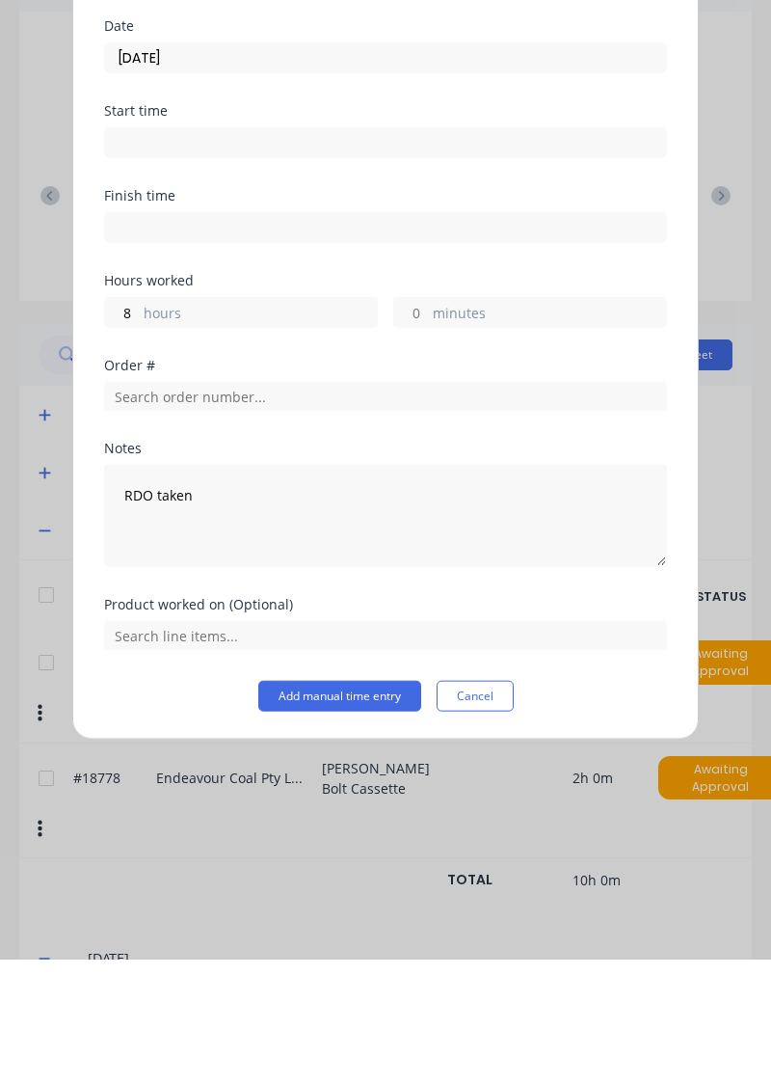
click at [369, 818] on button "Add manual time entry" at bounding box center [339, 820] width 163 height 31
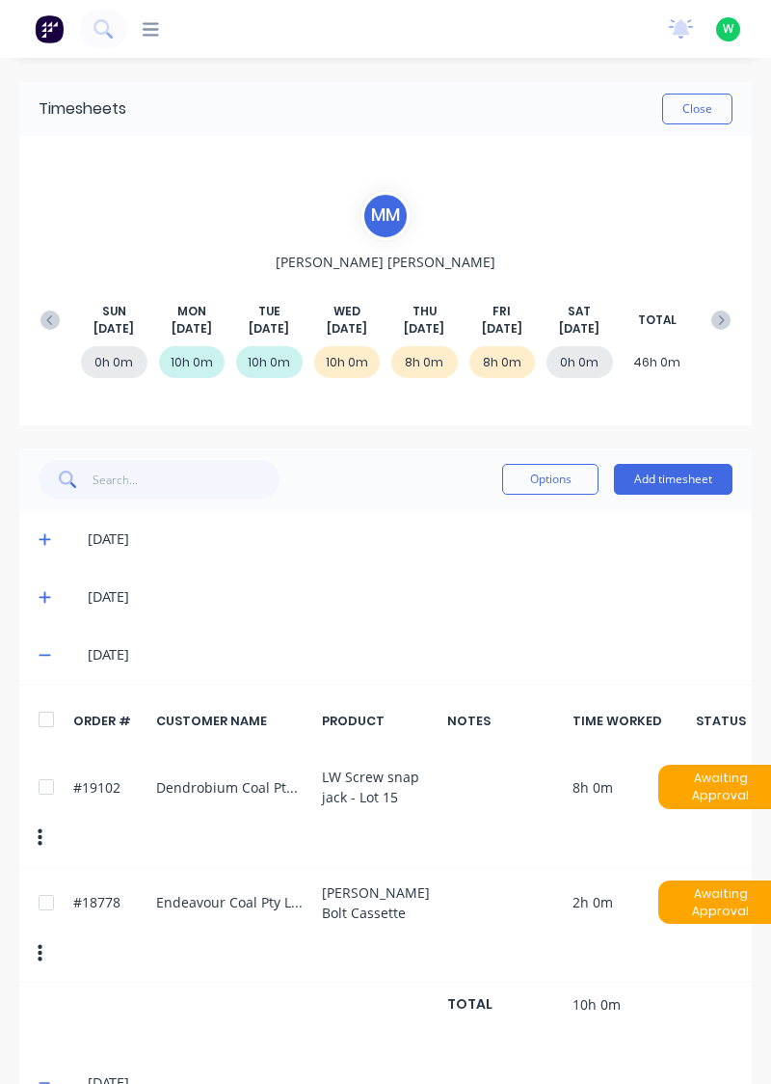
click at [49, 652] on icon at bounding box center [45, 654] width 13 height 13
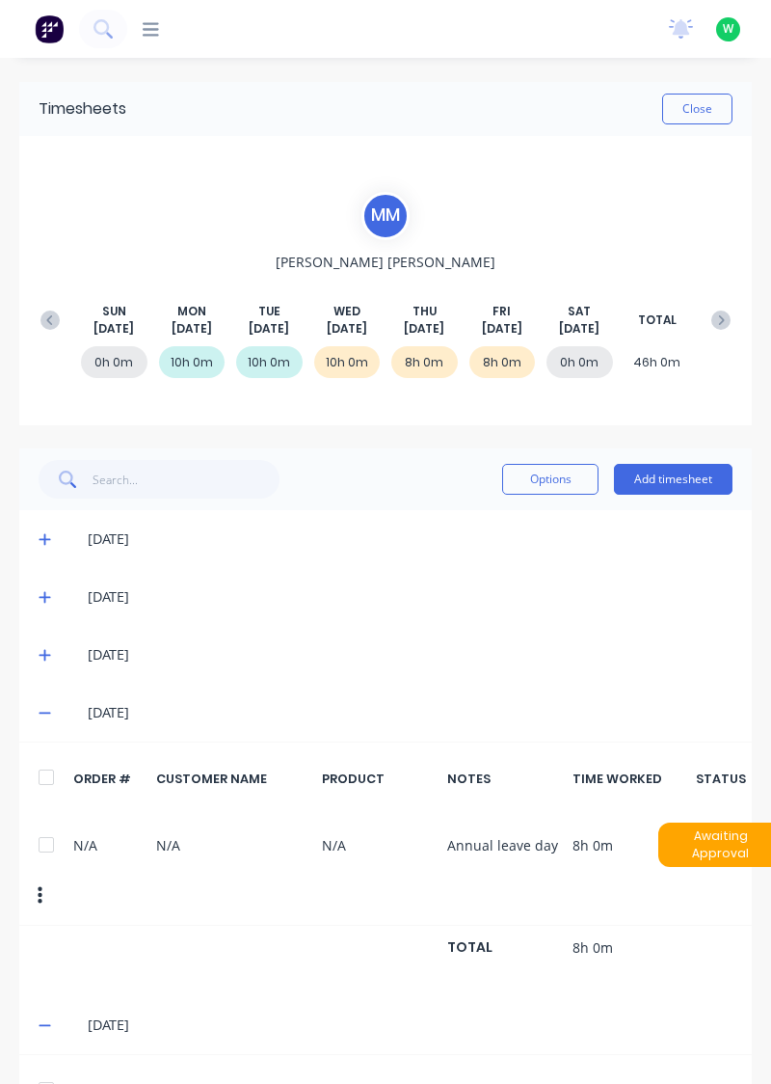
click at [44, 713] on icon at bounding box center [45, 714] width 12 height 2
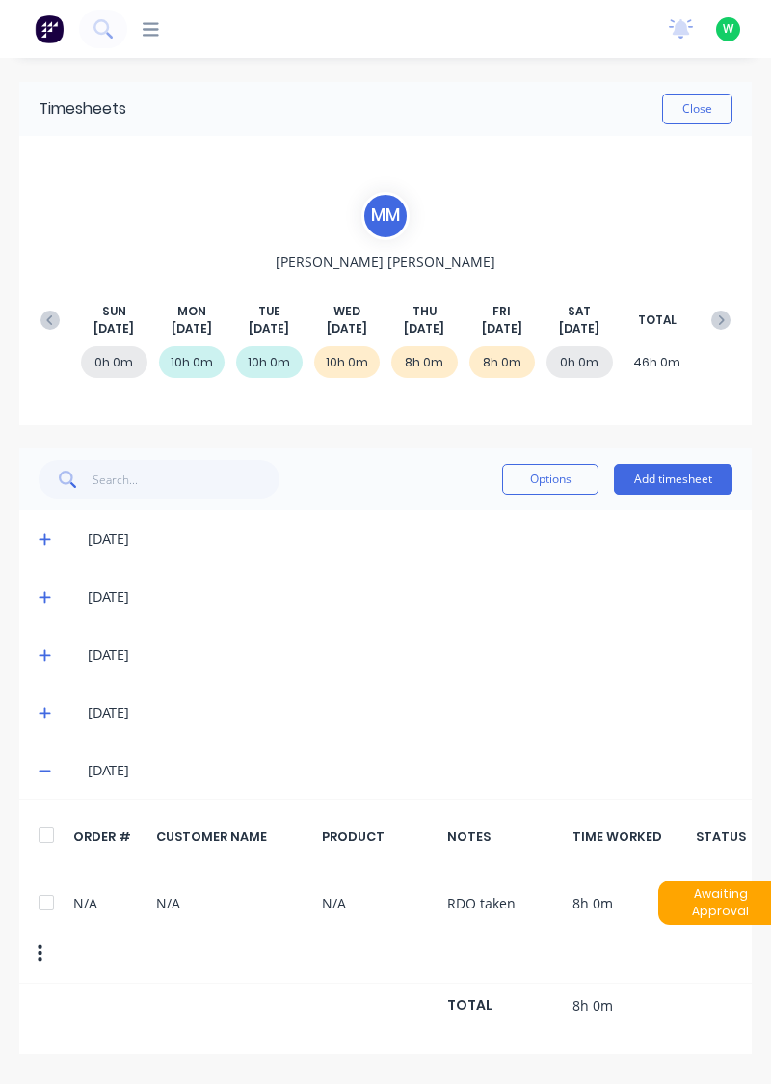
click at [44, 770] on icon at bounding box center [45, 771] width 12 height 2
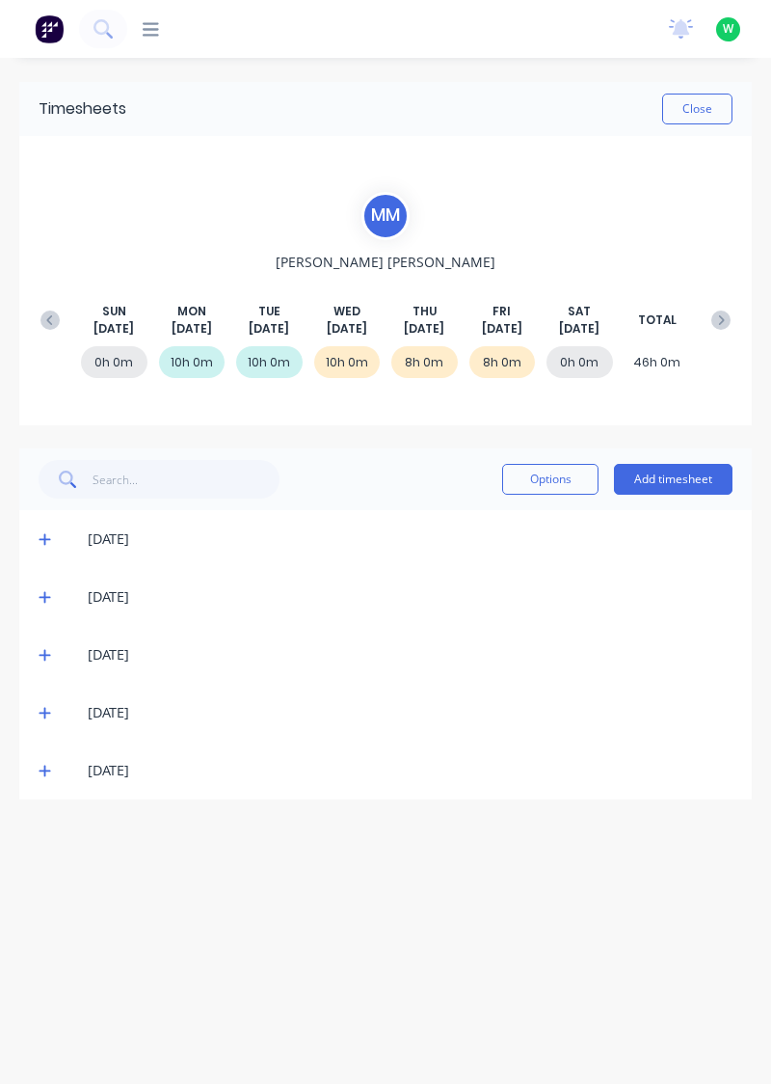
click at [690, 105] on button "Close" at bounding box center [697, 109] width 70 height 31
